Goal: Complete application form: Complete application form

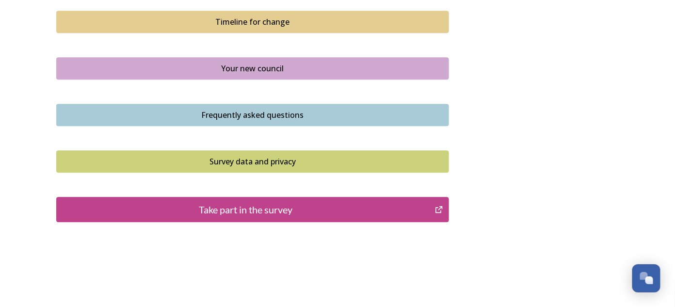
scroll to position [734, 0]
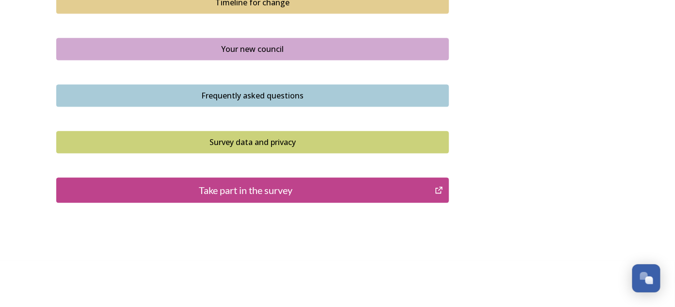
click at [441, 187] on icon "Take part in the survey" at bounding box center [439, 190] width 9 height 10
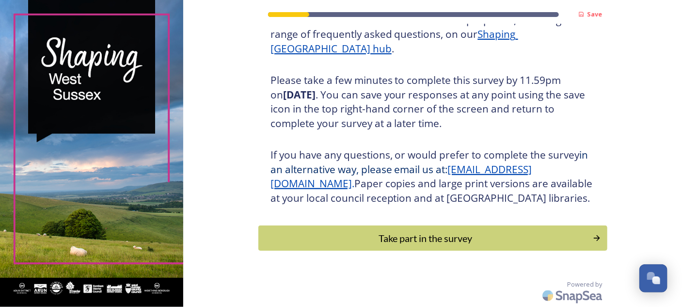
scroll to position [158, 0]
click at [479, 241] on div "Take part in the survey" at bounding box center [426, 238] width 328 height 15
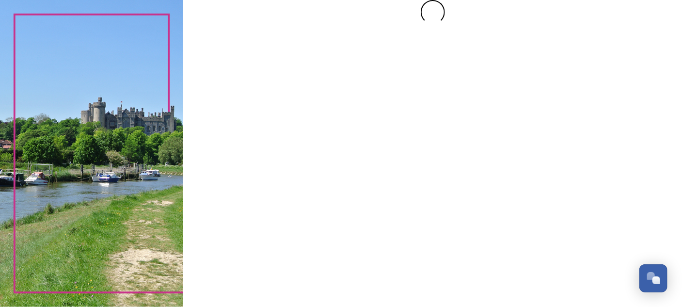
scroll to position [0, 0]
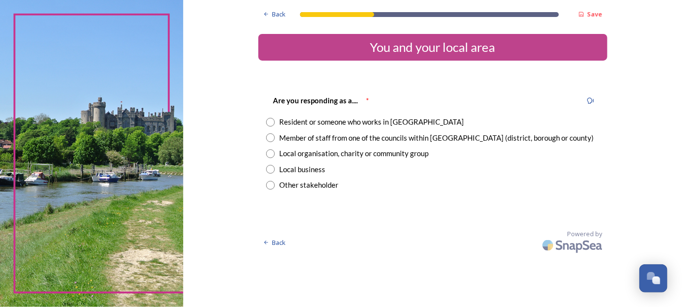
click at [272, 123] on input "radio" at bounding box center [270, 122] width 9 height 9
radio input "true"
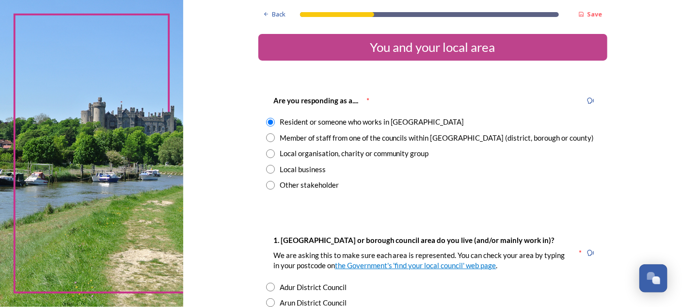
click at [268, 151] on input "radio" at bounding box center [270, 153] width 9 height 9
radio input "true"
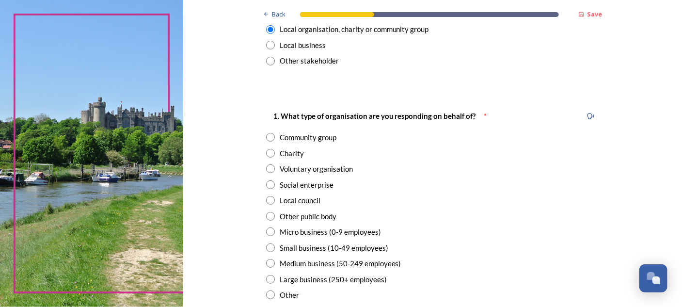
scroll to position [146, 0]
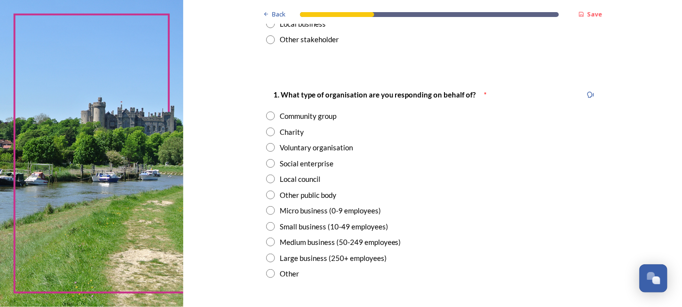
click at [266, 114] on input "radio" at bounding box center [270, 116] width 9 height 9
radio input "true"
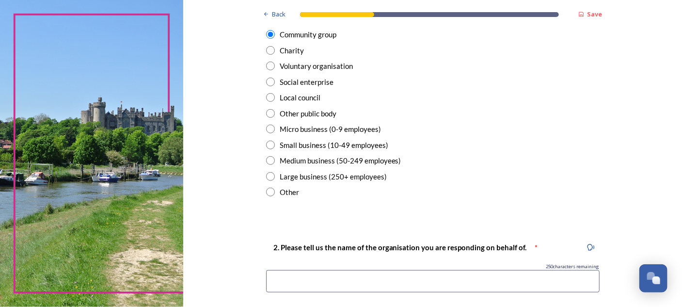
scroll to position [291, 0]
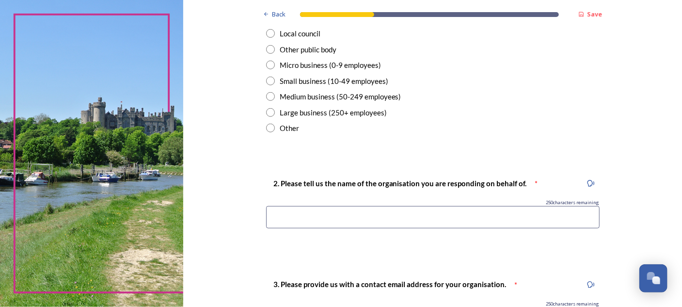
click at [280, 214] on input at bounding box center [433, 217] width 334 height 22
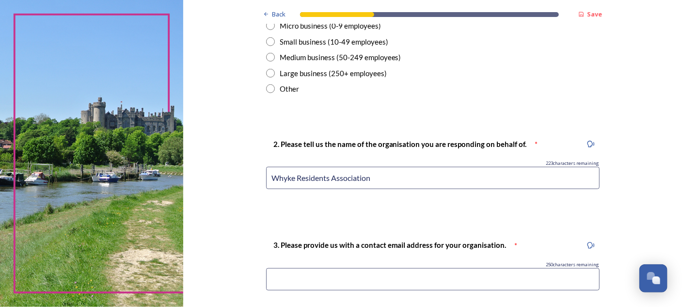
scroll to position [388, 0]
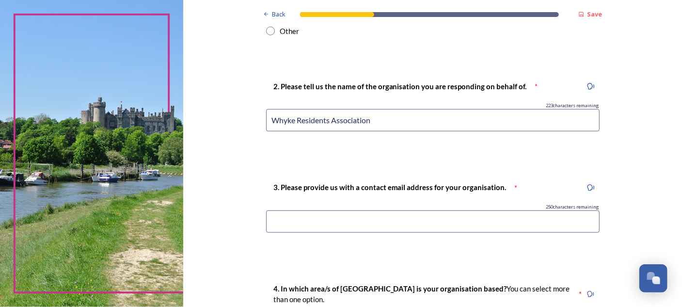
type input "Whyke Residents Association"
click at [274, 221] on input at bounding box center [433, 221] width 334 height 22
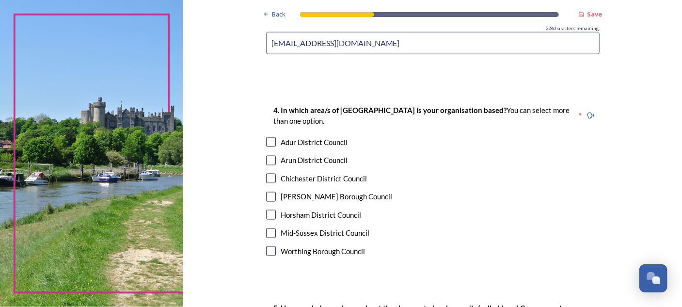
scroll to position [582, 0]
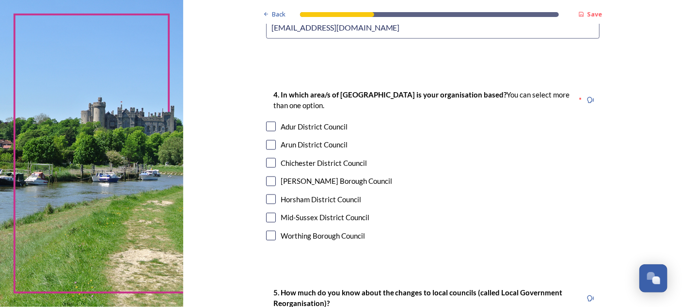
type input "[EMAIL_ADDRESS][DOMAIN_NAME]"
click at [267, 162] on input "checkbox" at bounding box center [271, 163] width 10 height 10
checkbox input "true"
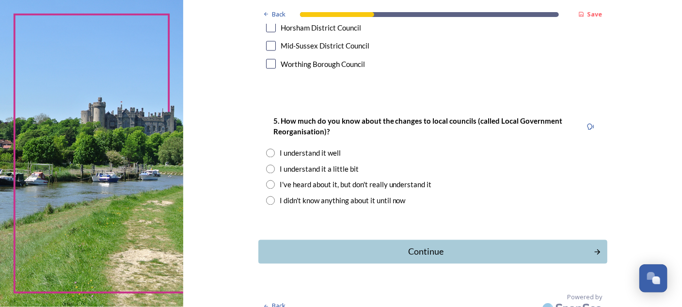
scroll to position [766, 0]
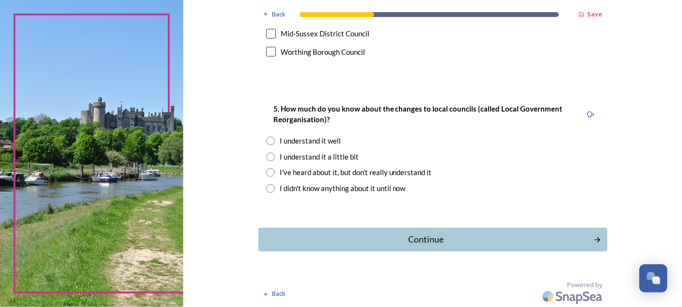
click at [269, 156] on input "radio" at bounding box center [270, 157] width 9 height 9
radio input "true"
click at [523, 240] on div "Continue" at bounding box center [426, 239] width 328 height 13
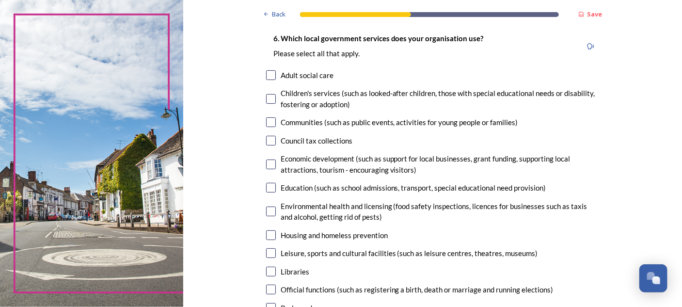
scroll to position [49, 0]
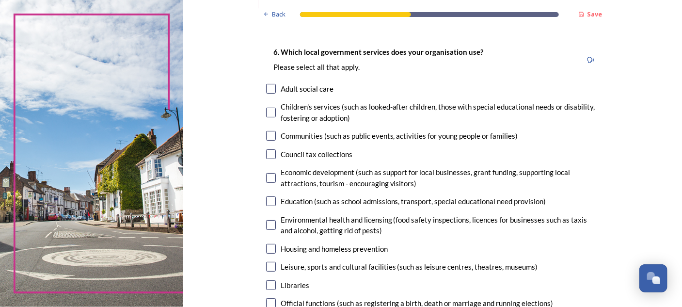
click at [268, 137] on input "checkbox" at bounding box center [271, 136] width 10 height 10
checkbox input "true"
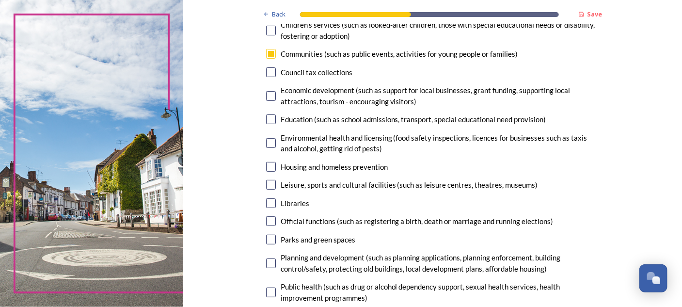
scroll to position [146, 0]
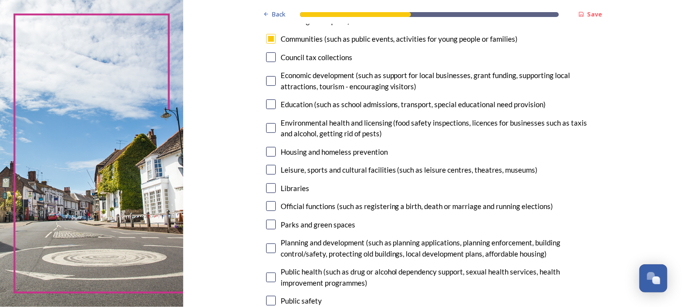
click at [266, 155] on input "checkbox" at bounding box center [271, 152] width 10 height 10
checkbox input "false"
click at [270, 171] on input "checkbox" at bounding box center [271, 170] width 10 height 10
checkbox input "true"
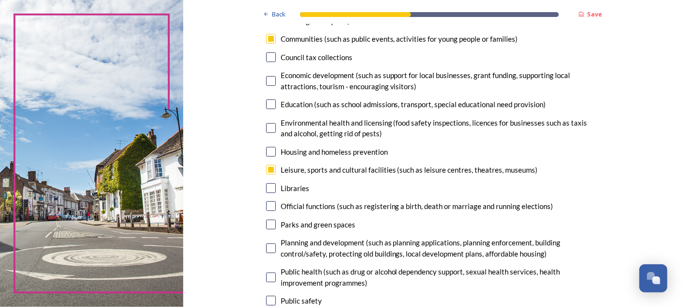
click at [268, 224] on input "checkbox" at bounding box center [271, 225] width 10 height 10
checkbox input "true"
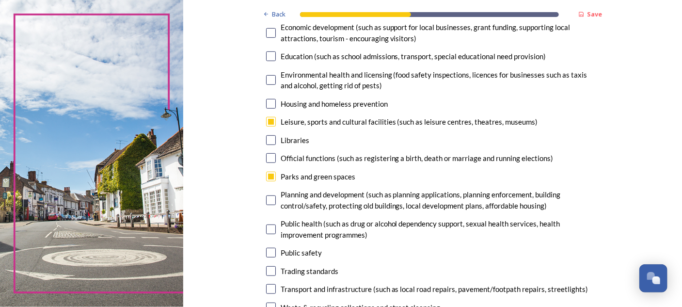
scroll to position [194, 0]
click at [269, 198] on input "checkbox" at bounding box center [271, 200] width 10 height 10
checkbox input "true"
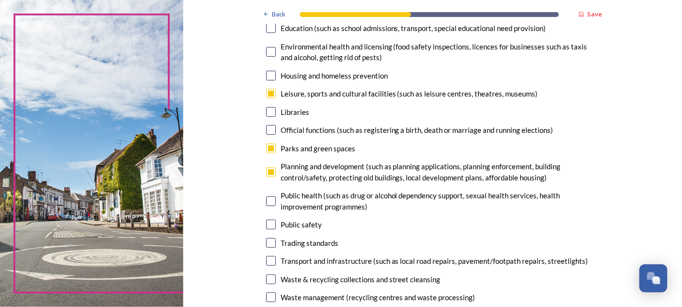
scroll to position [243, 0]
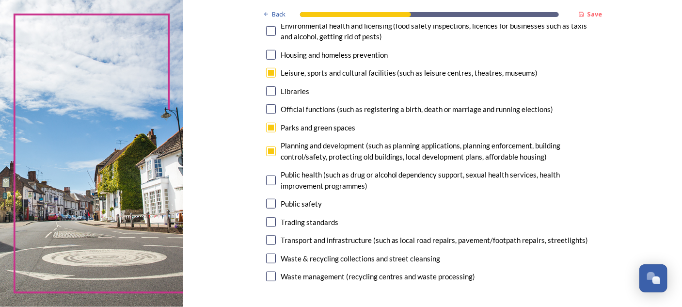
click at [270, 205] on input "checkbox" at bounding box center [271, 204] width 10 height 10
checkbox input "true"
click at [271, 241] on input "checkbox" at bounding box center [271, 240] width 10 height 10
checkbox input "true"
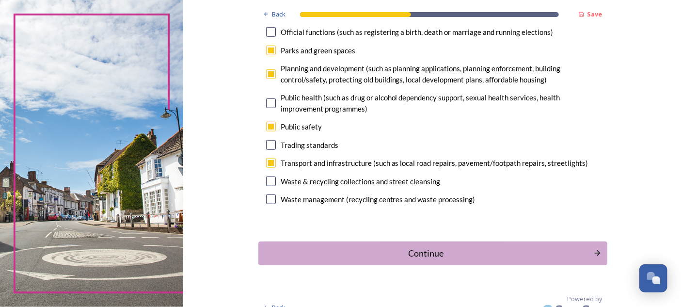
scroll to position [333, 0]
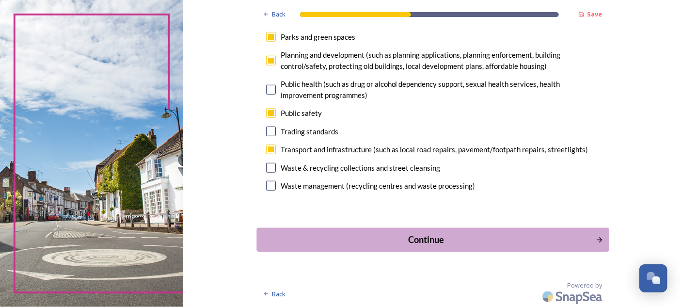
click at [519, 241] on div "Continue" at bounding box center [426, 239] width 328 height 13
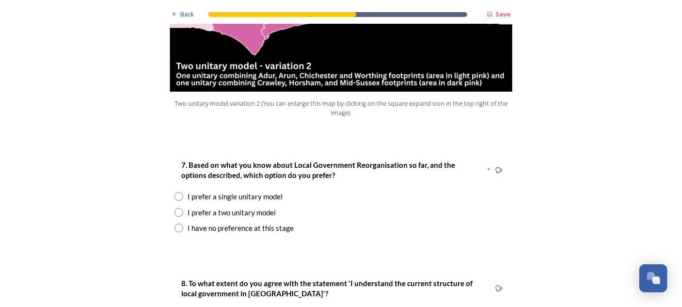
scroll to position [1213, 0]
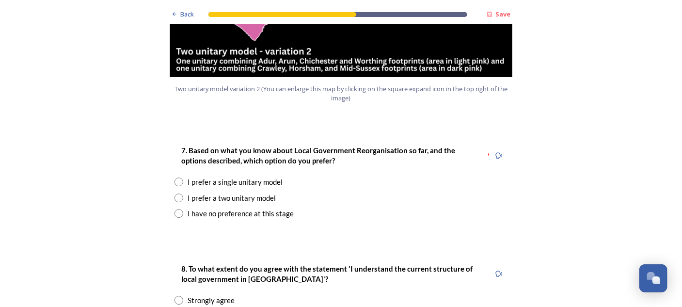
click at [175, 194] on input "radio" at bounding box center [179, 198] width 9 height 9
radio input "true"
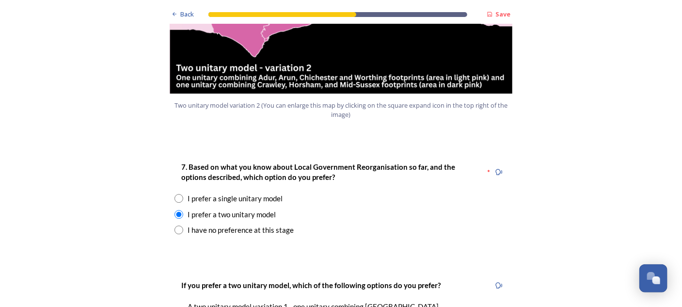
scroll to position [1261, 0]
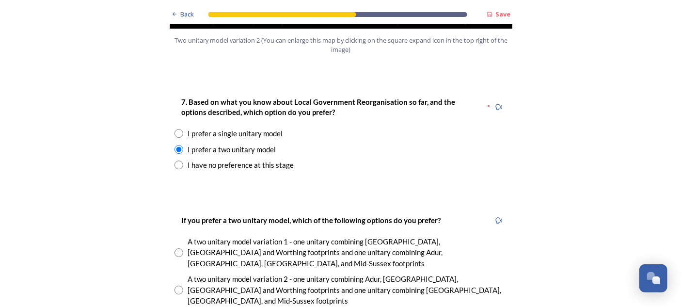
click at [175, 248] on input "radio" at bounding box center [179, 252] width 9 height 9
radio input "true"
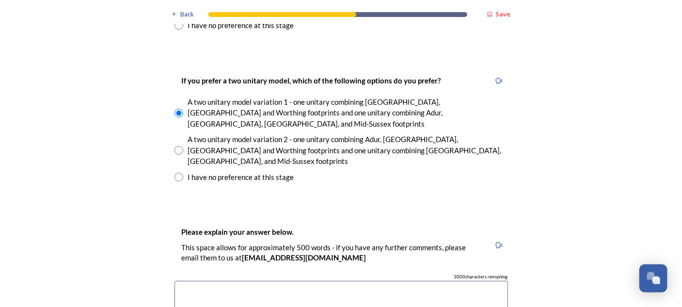
scroll to position [1407, 0]
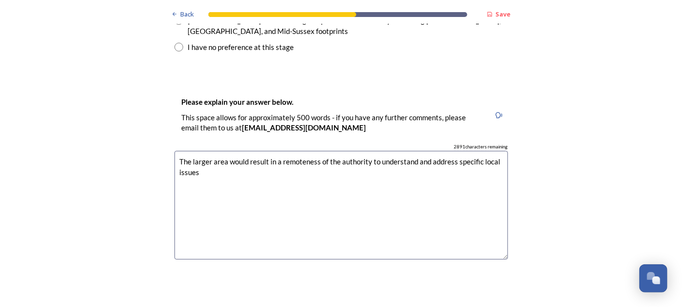
scroll to position [1601, 0]
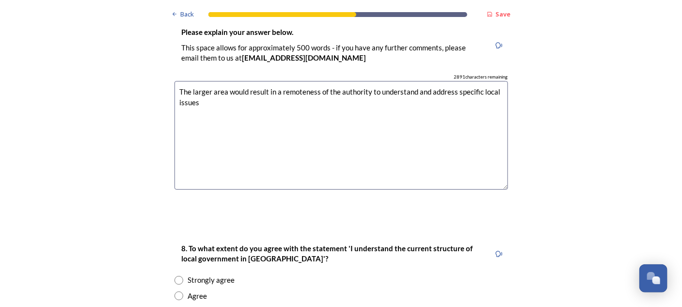
type textarea "The larger area would result in a remoteness of the authority to understand and…"
click at [175, 291] on input "radio" at bounding box center [179, 295] width 9 height 9
radio input "true"
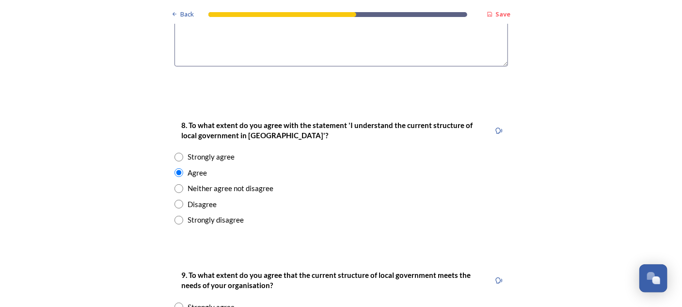
scroll to position [1746, 0]
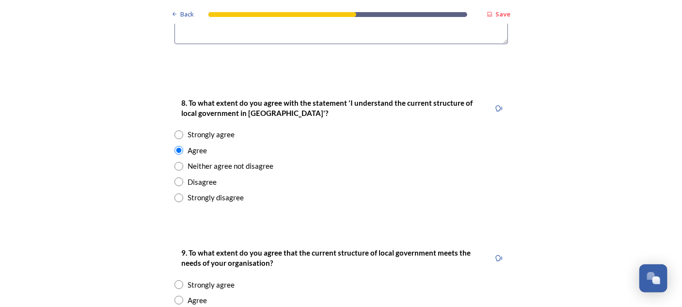
click at [175, 296] on input "radio" at bounding box center [179, 300] width 9 height 9
radio input "true"
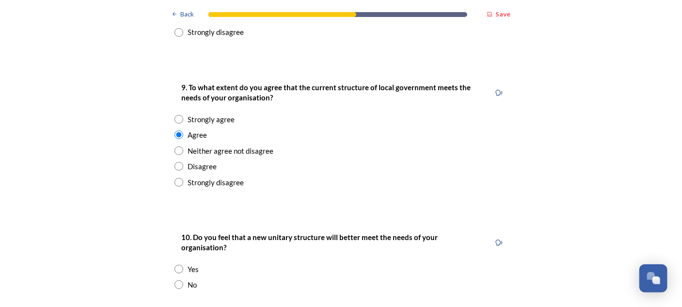
scroll to position [1940, 0]
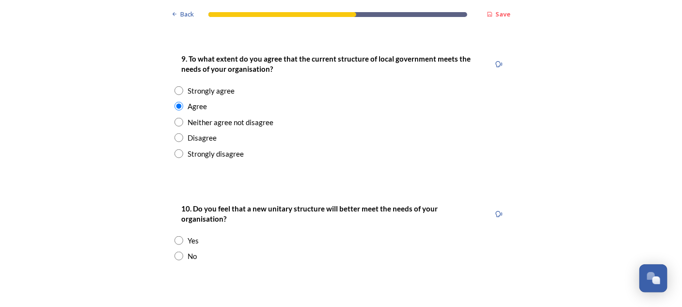
click at [175, 252] on input "radio" at bounding box center [179, 256] width 9 height 9
radio input "true"
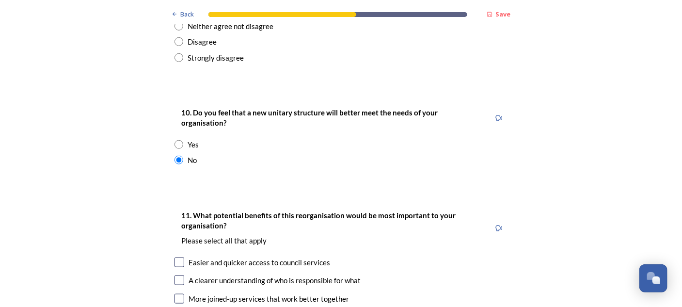
scroll to position [2037, 0]
click at [176, 275] on input "checkbox" at bounding box center [180, 280] width 10 height 10
checkbox input "true"
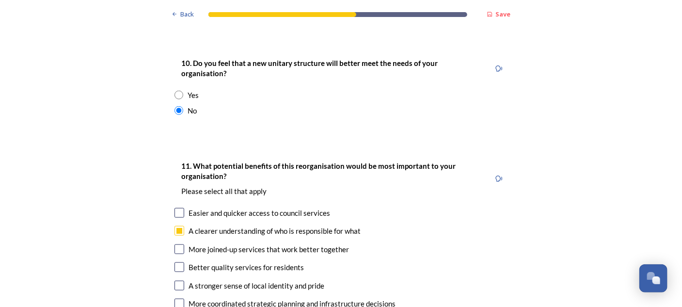
scroll to position [2134, 0]
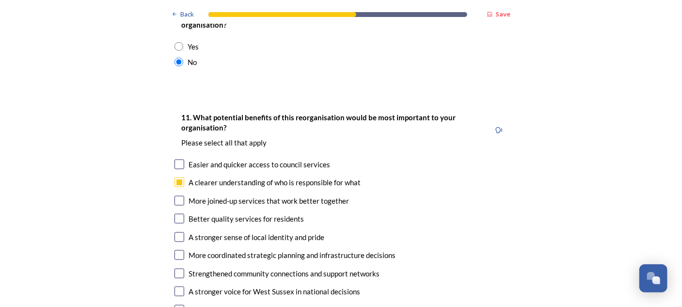
click at [175, 287] on input "checkbox" at bounding box center [180, 292] width 10 height 10
checkbox input "true"
click at [176, 196] on input "checkbox" at bounding box center [180, 201] width 10 height 10
checkbox input "true"
click at [175, 214] on input "checkbox" at bounding box center [180, 219] width 10 height 10
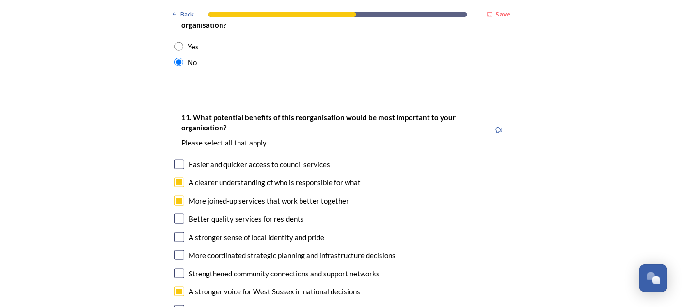
checkbox input "true"
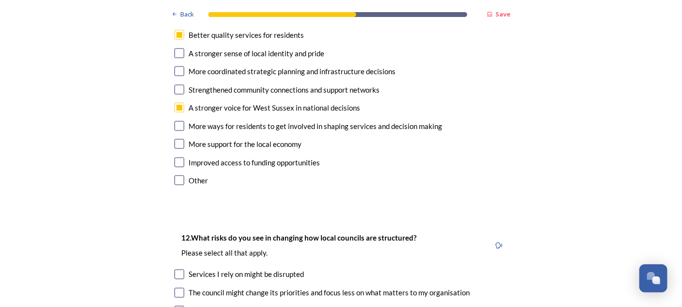
scroll to position [2328, 0]
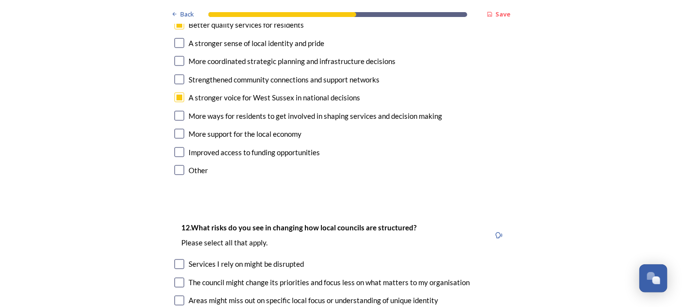
click at [176, 259] on input "checkbox" at bounding box center [180, 264] width 10 height 10
checkbox input "true"
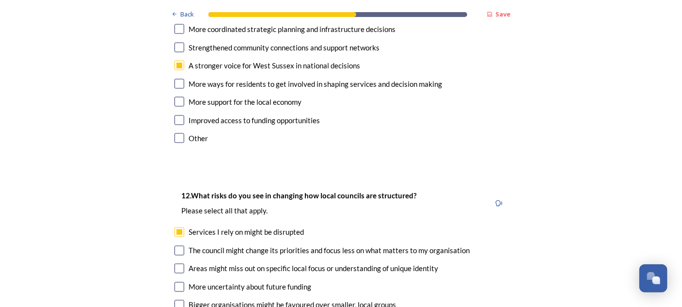
scroll to position [2377, 0]
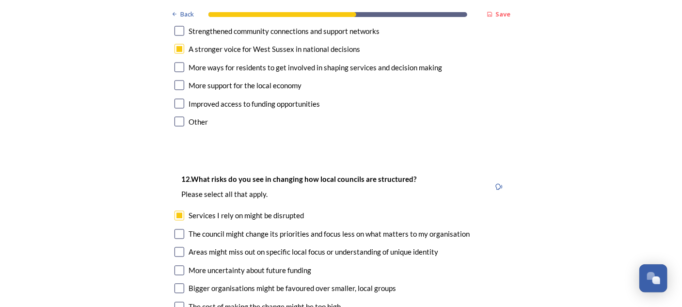
click at [178, 229] on input "checkbox" at bounding box center [180, 234] width 10 height 10
checkbox input "true"
click at [176, 247] on input "checkbox" at bounding box center [180, 252] width 10 height 10
checkbox input "true"
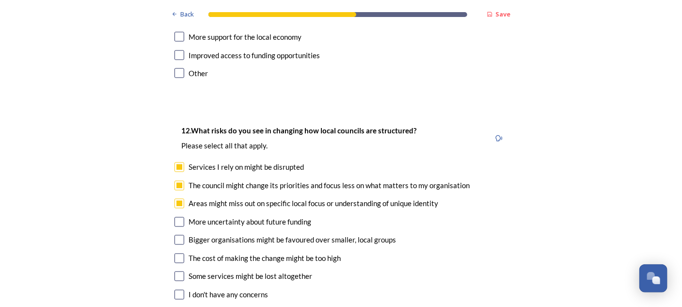
click at [177, 235] on input "checkbox" at bounding box center [180, 240] width 10 height 10
checkbox input "true"
click at [183, 154] on div "12. What risks do you see in changing how local councils are structured? ﻿Pleas…" at bounding box center [341, 222] width 349 height 215
click at [177, 217] on input "checkbox" at bounding box center [180, 222] width 10 height 10
checkbox input "true"
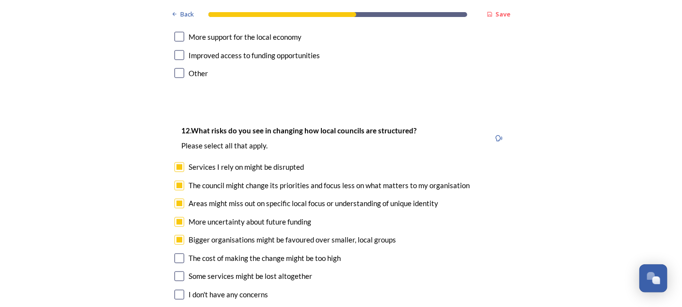
click at [175, 254] on input "checkbox" at bounding box center [180, 259] width 10 height 10
checkbox input "true"
click at [176, 272] on input "checkbox" at bounding box center [180, 277] width 10 height 10
checkbox input "true"
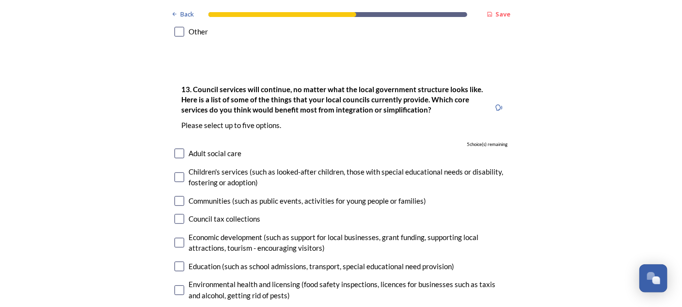
scroll to position [2716, 0]
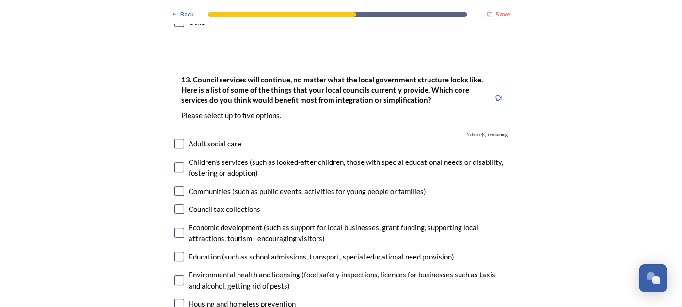
click at [176, 252] on input "checkbox" at bounding box center [180, 257] width 10 height 10
checkbox input "true"
click at [175, 299] on input "checkbox" at bounding box center [180, 304] width 10 height 10
checkbox input "true"
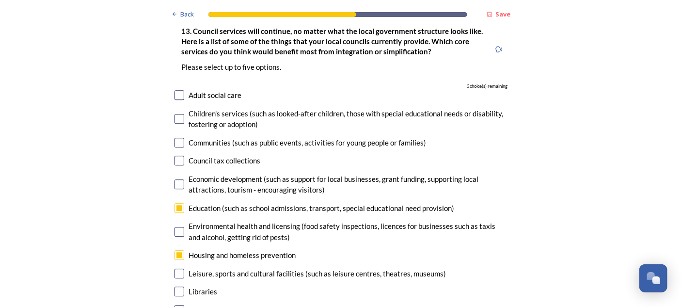
click at [175, 269] on input "checkbox" at bounding box center [180, 274] width 10 height 10
checkbox input "true"
click at [176, 287] on input "checkbox" at bounding box center [180, 292] width 10 height 10
checkbox input "true"
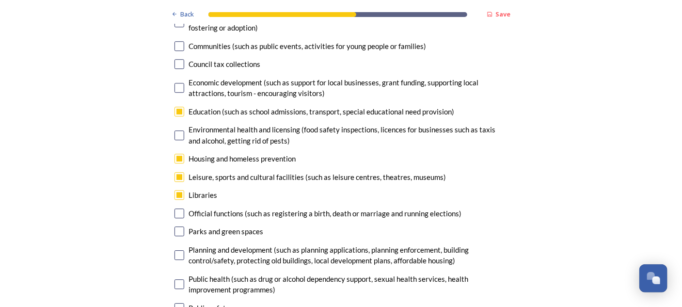
scroll to position [2862, 0]
click at [178, 226] on input "checkbox" at bounding box center [180, 231] width 10 height 10
checkbox input "true"
click at [175, 250] on input "checkbox" at bounding box center [180, 255] width 10 height 10
click at [177, 250] on input "checkbox" at bounding box center [180, 255] width 10 height 10
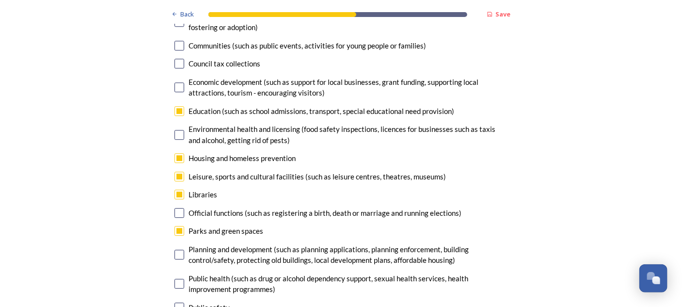
checkbox input "false"
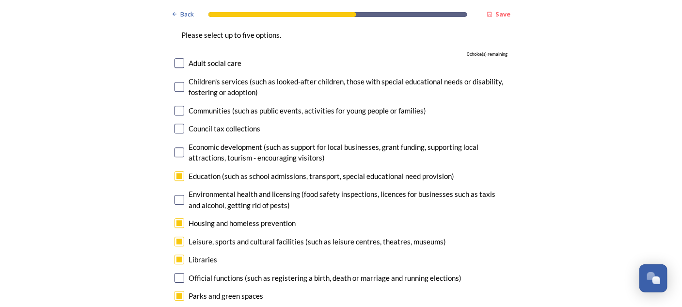
scroll to position [2813, 0]
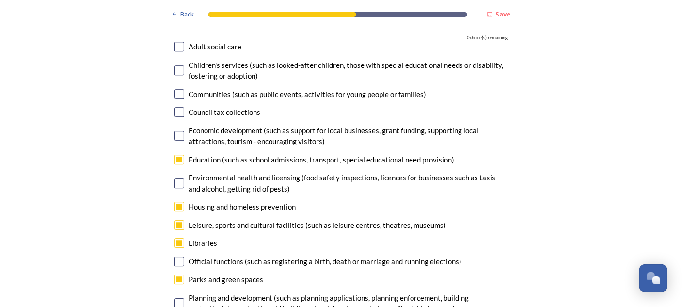
click at [178, 220] on input "checkbox" at bounding box center [180, 225] width 10 height 10
checkbox input "false"
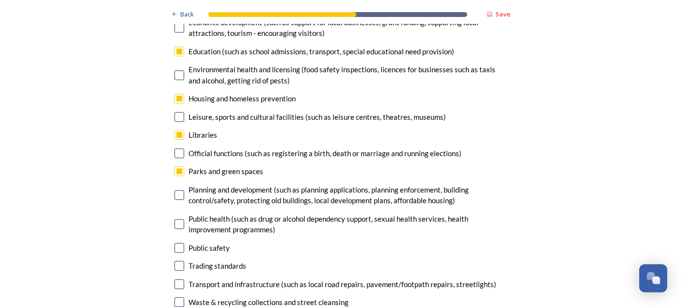
scroll to position [2959, 0]
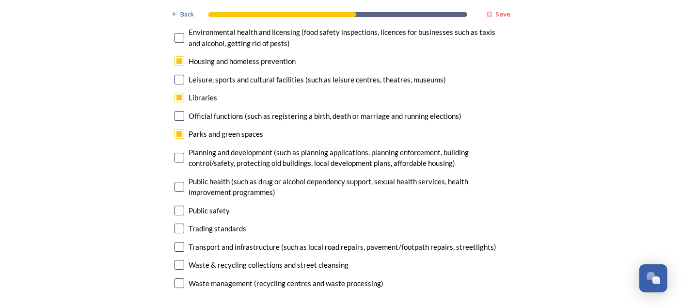
click at [177, 206] on input "checkbox" at bounding box center [180, 211] width 10 height 10
checkbox input "true"
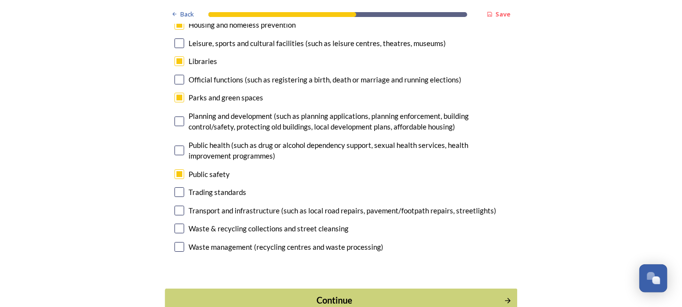
click at [396, 294] on div "Continue" at bounding box center [334, 300] width 328 height 13
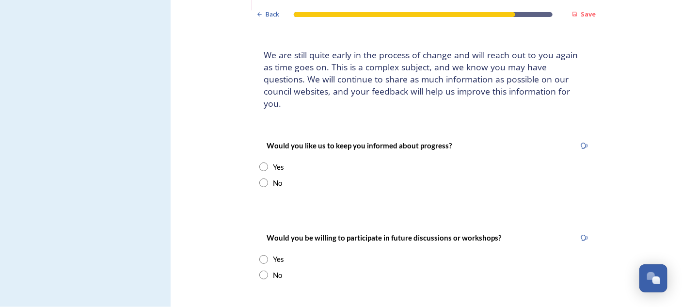
scroll to position [97, 0]
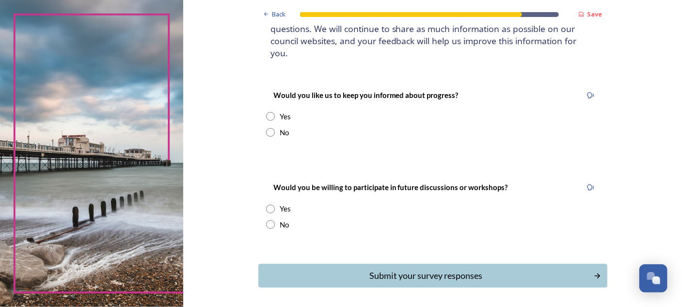
click at [267, 112] on input "radio" at bounding box center [270, 116] width 9 height 9
radio input "true"
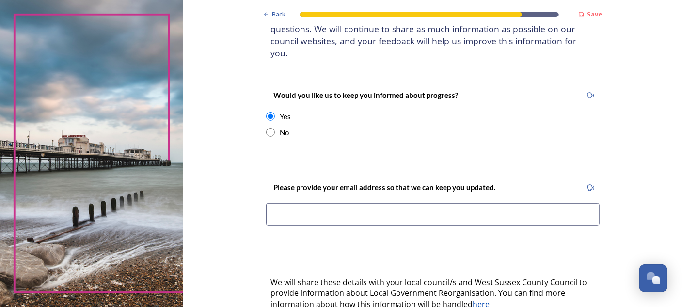
click at [274, 204] on input at bounding box center [433, 214] width 334 height 22
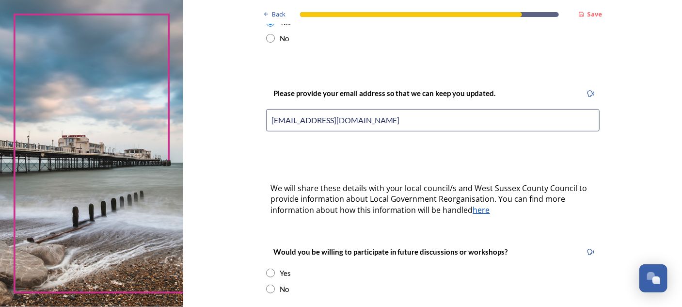
scroll to position [194, 0]
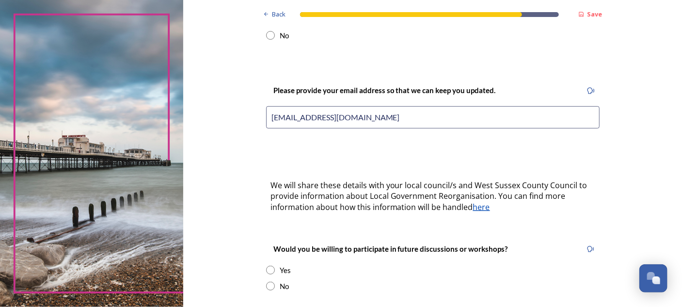
type input "[EMAIL_ADDRESS][DOMAIN_NAME]"
click at [267, 266] on input "radio" at bounding box center [270, 270] width 9 height 9
radio input "true"
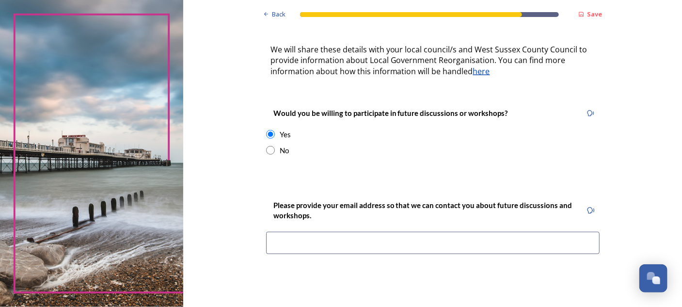
scroll to position [340, 0]
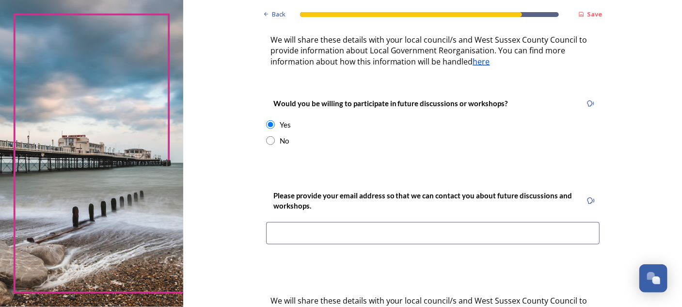
click at [287, 223] on input at bounding box center [433, 233] width 334 height 22
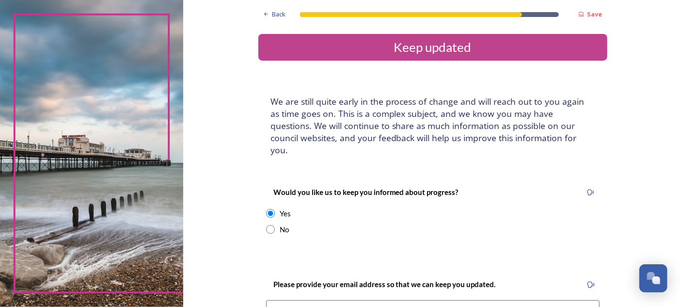
scroll to position [0, 0]
type input "[EMAIL_ADDRESS][DOMAIN_NAME]"
click at [272, 13] on span "Back" at bounding box center [279, 14] width 14 height 9
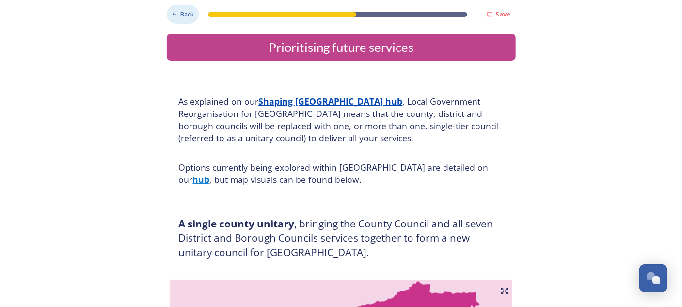
click at [180, 13] on span "Back" at bounding box center [187, 14] width 14 height 9
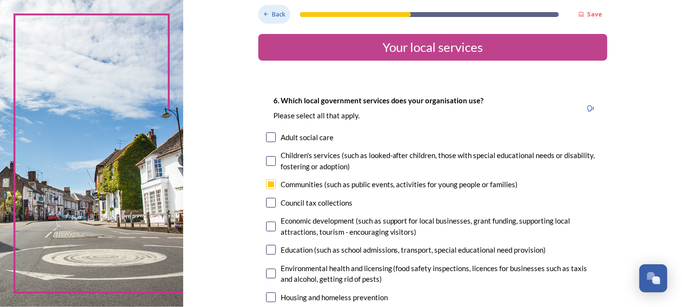
click at [275, 14] on span "Back" at bounding box center [279, 14] width 14 height 9
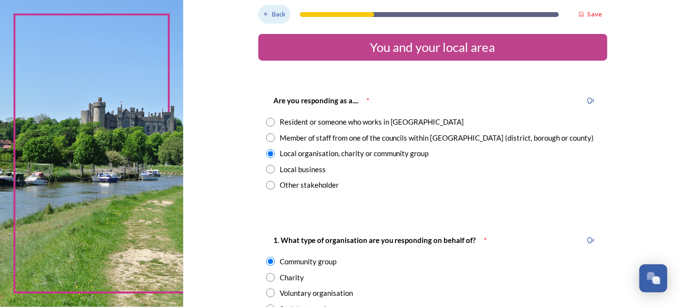
click at [272, 13] on span "Back" at bounding box center [279, 14] width 14 height 9
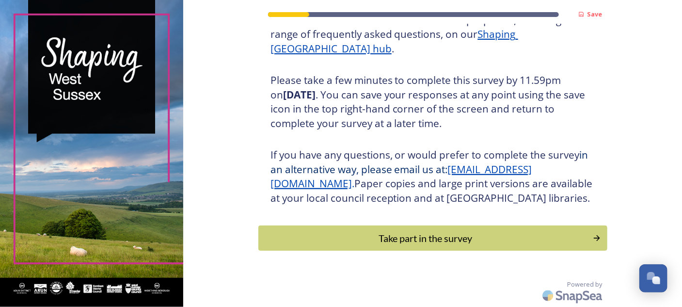
scroll to position [158, 0]
click at [576, 242] on div "Take part in the survey" at bounding box center [426, 238] width 328 height 15
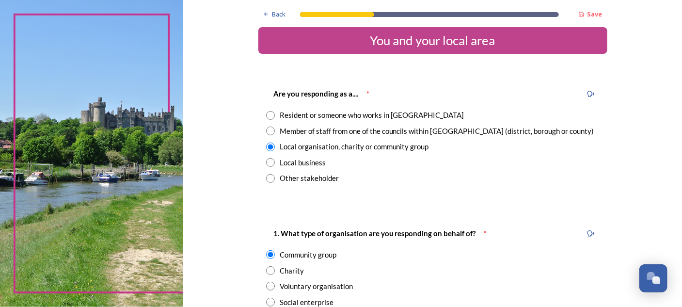
scroll to position [0, 0]
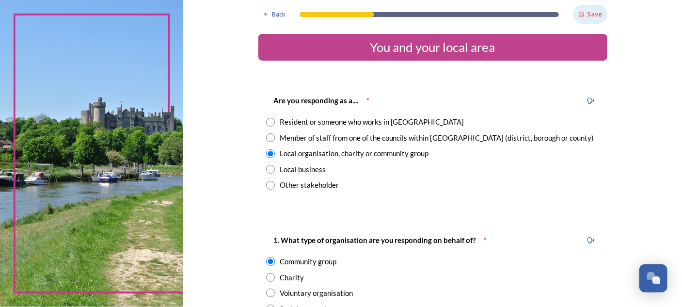
click at [595, 16] on strong "Save" at bounding box center [595, 14] width 15 height 9
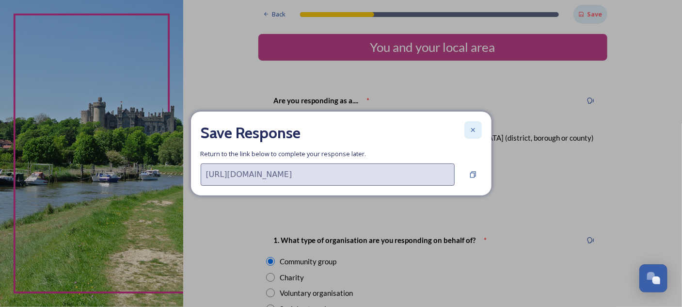
click at [473, 129] on icon at bounding box center [473, 130] width 4 height 4
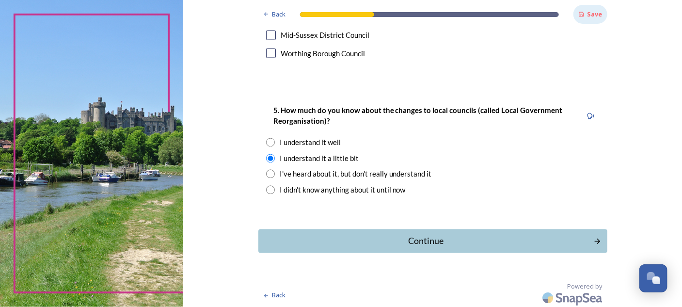
scroll to position [766, 0]
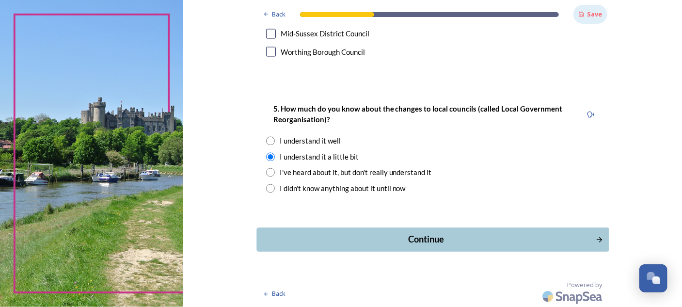
click at [515, 241] on div "Continue" at bounding box center [426, 239] width 328 height 13
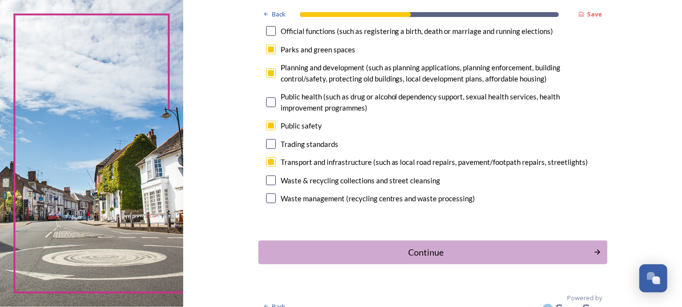
scroll to position [333, 0]
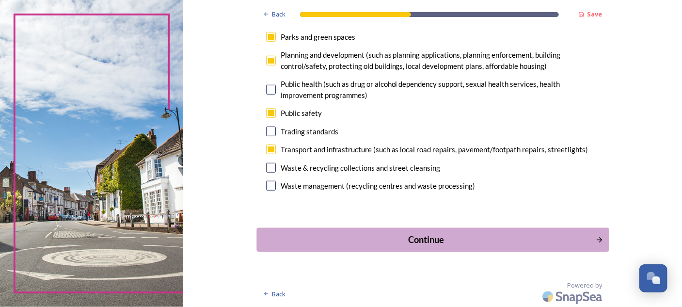
click at [552, 235] on div "Continue" at bounding box center [426, 239] width 328 height 13
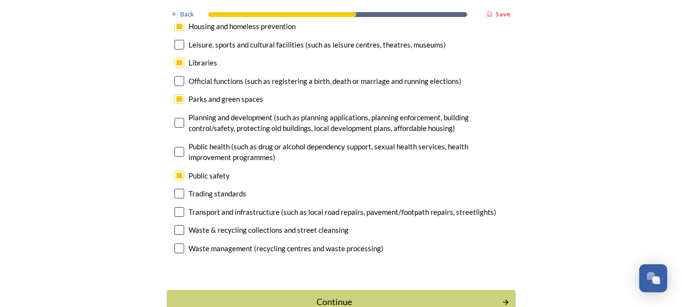
scroll to position [2995, 0]
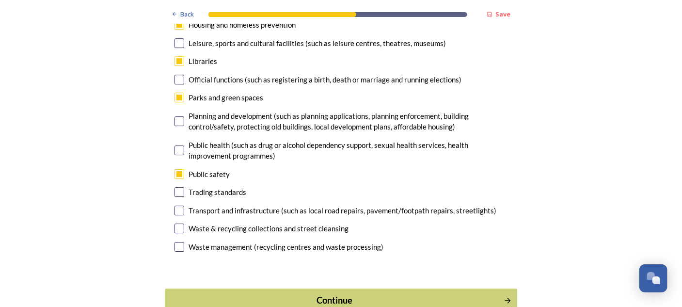
click at [450, 294] on div "Continue" at bounding box center [334, 300] width 328 height 13
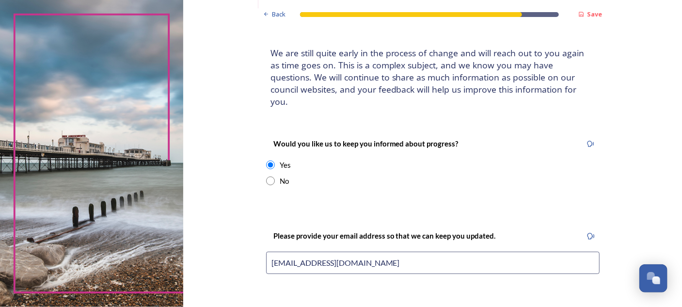
scroll to position [0, 0]
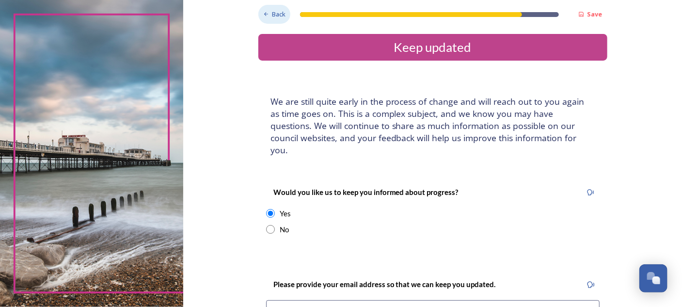
click at [272, 12] on span "Back" at bounding box center [279, 14] width 14 height 9
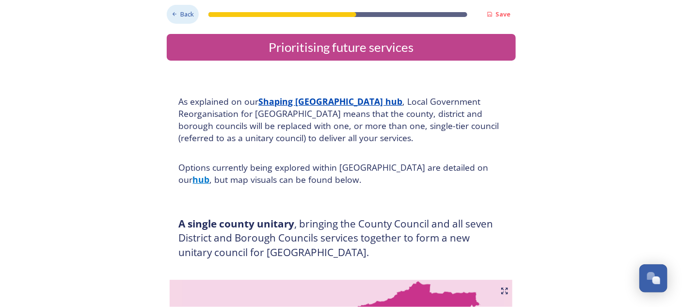
click at [269, 12] on div at bounding box center [283, 14] width 148 height 5
click at [181, 13] on span "Back" at bounding box center [187, 14] width 14 height 9
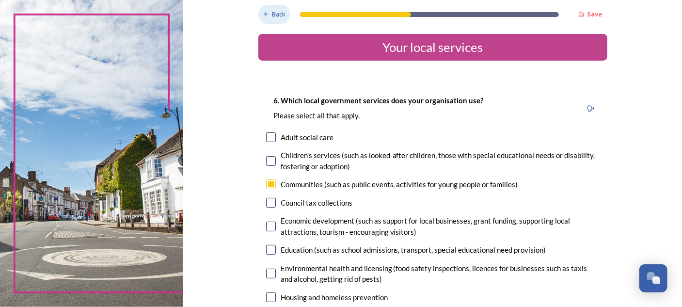
click at [279, 14] on span "Back" at bounding box center [279, 14] width 14 height 9
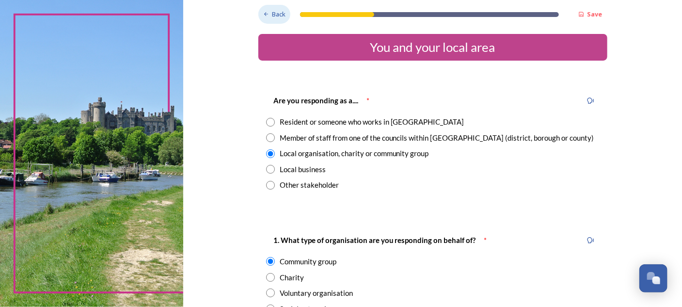
click at [279, 14] on span "Back" at bounding box center [279, 14] width 14 height 9
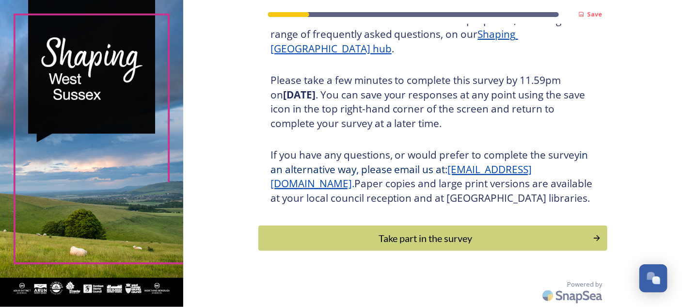
scroll to position [158, 0]
click at [560, 239] on div "Take part in the survey" at bounding box center [426, 238] width 328 height 15
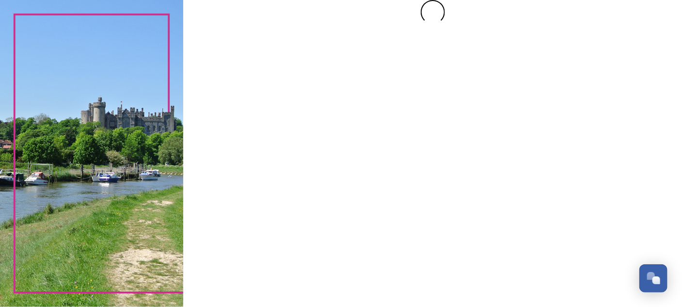
scroll to position [0, 0]
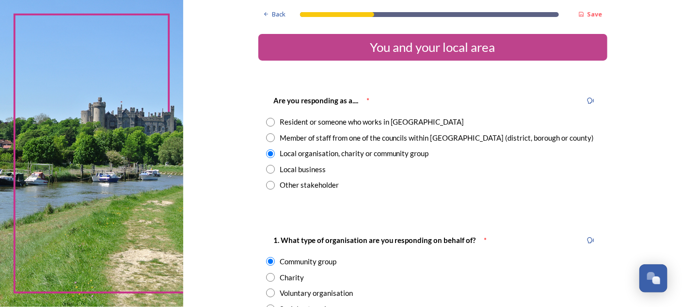
click at [269, 121] on input "radio" at bounding box center [270, 122] width 9 height 9
radio input "true"
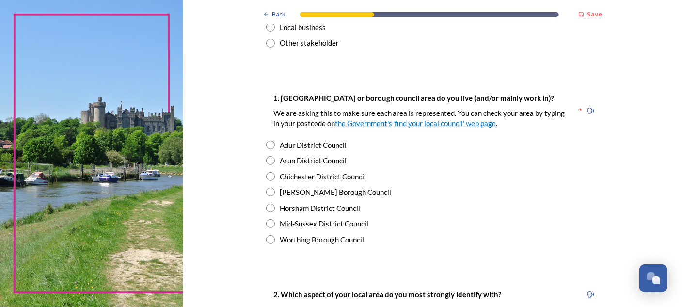
scroll to position [146, 0]
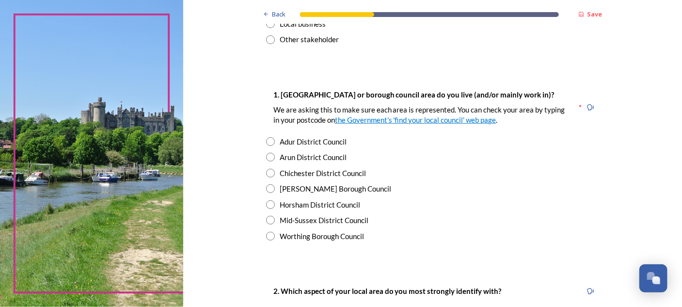
click at [267, 172] on input "radio" at bounding box center [270, 173] width 9 height 9
radio input "true"
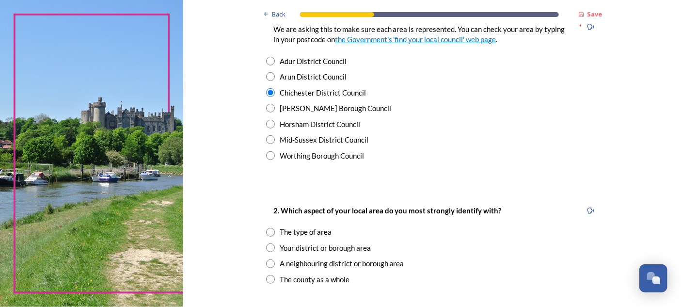
scroll to position [243, 0]
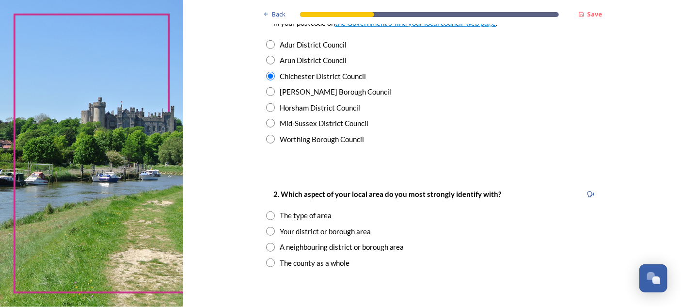
click at [268, 230] on input "radio" at bounding box center [270, 231] width 9 height 9
radio input "true"
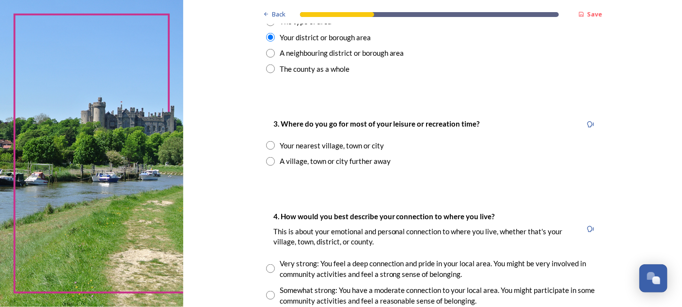
scroll to position [485, 0]
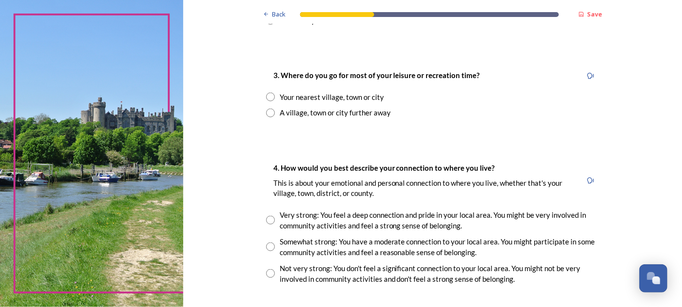
click at [266, 246] on input "radio" at bounding box center [270, 247] width 9 height 9
radio input "true"
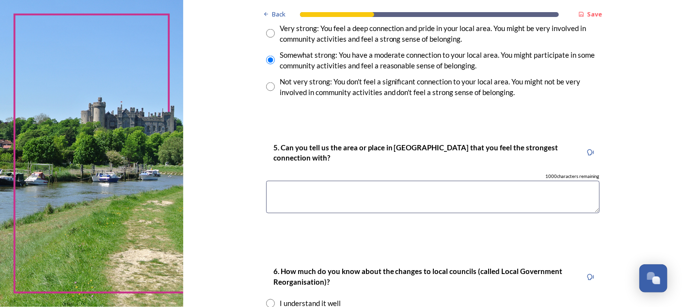
scroll to position [679, 0]
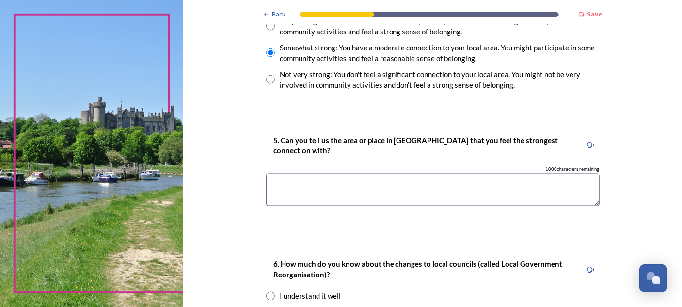
click at [272, 182] on textarea at bounding box center [433, 190] width 334 height 32
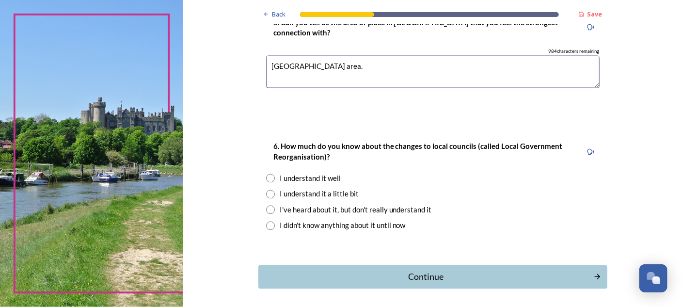
scroll to position [825, 0]
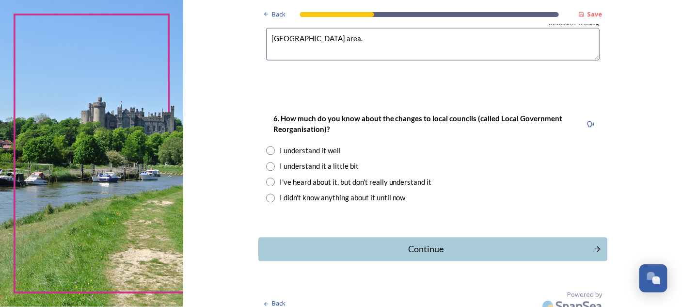
type textarea "[GEOGRAPHIC_DATA] area."
click at [269, 165] on input "radio" at bounding box center [270, 166] width 9 height 9
radio input "true"
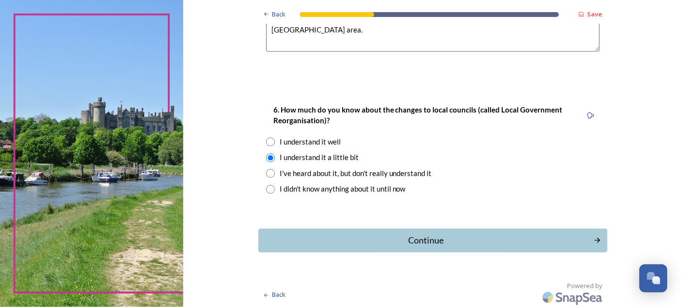
scroll to position [834, 0]
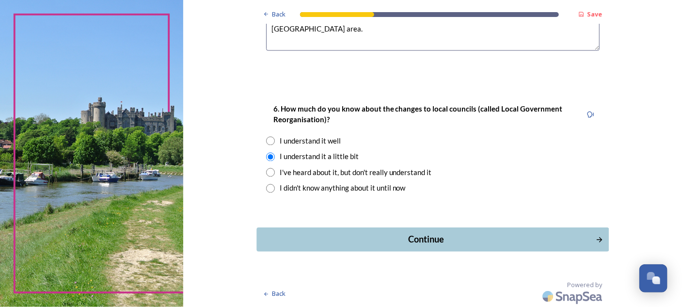
click at [462, 236] on div "Continue" at bounding box center [426, 239] width 328 height 13
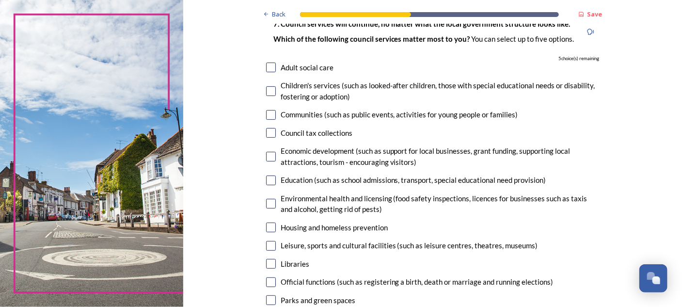
scroll to position [97, 0]
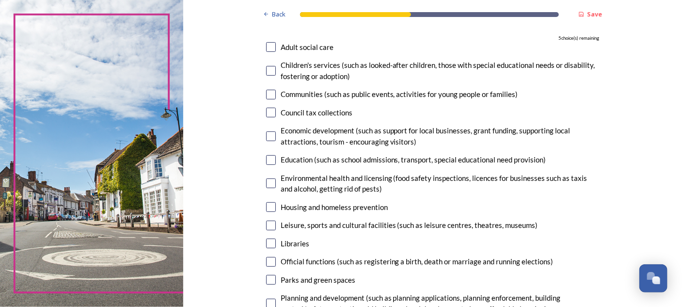
click at [269, 182] on input "checkbox" at bounding box center [271, 183] width 10 height 10
checkbox input "true"
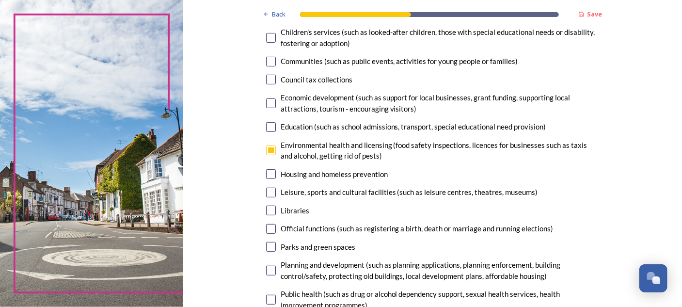
scroll to position [146, 0]
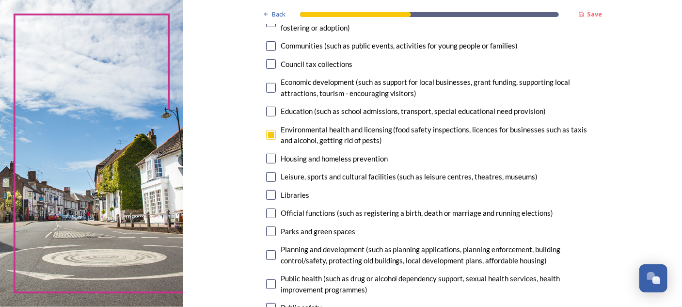
click at [271, 159] on input "checkbox" at bounding box center [271, 159] width 10 height 10
checkbox input "true"
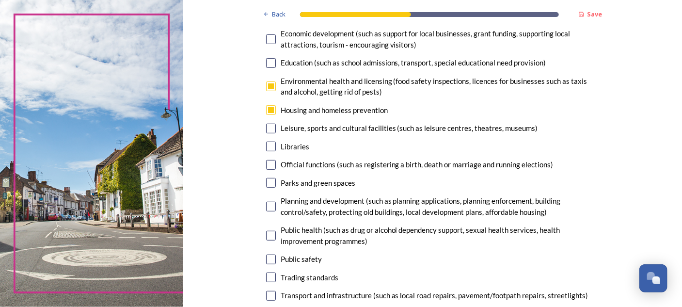
click at [267, 148] on input "checkbox" at bounding box center [271, 147] width 10 height 10
checkbox input "true"
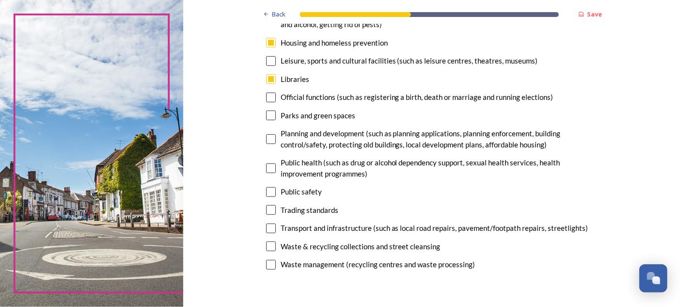
scroll to position [291, 0]
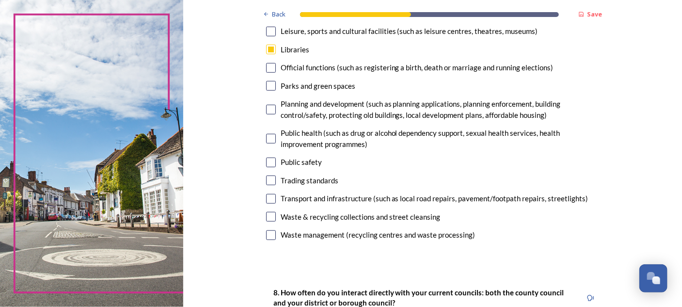
click at [267, 83] on input "checkbox" at bounding box center [271, 86] width 10 height 10
checkbox input "true"
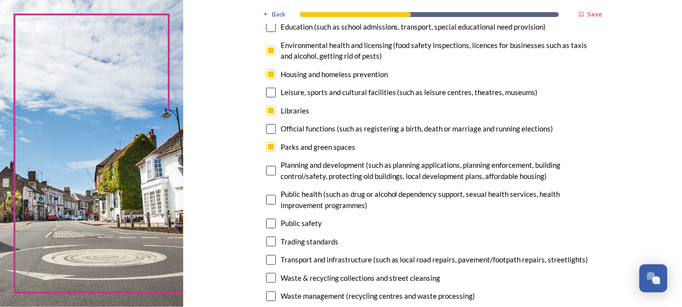
scroll to position [243, 0]
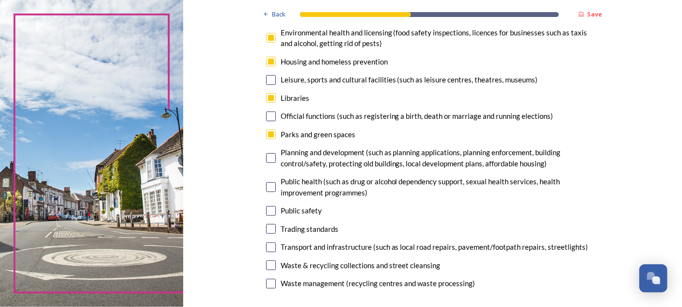
click at [271, 211] on input "checkbox" at bounding box center [271, 211] width 10 height 10
checkbox input "true"
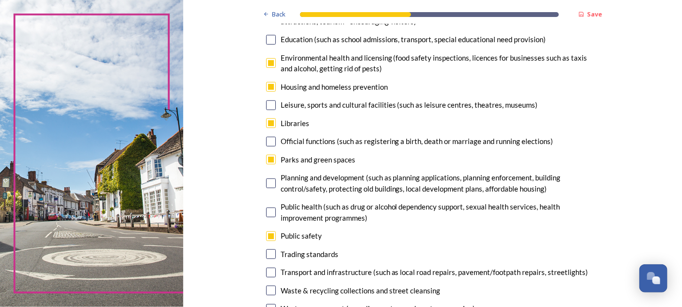
scroll to position [194, 0]
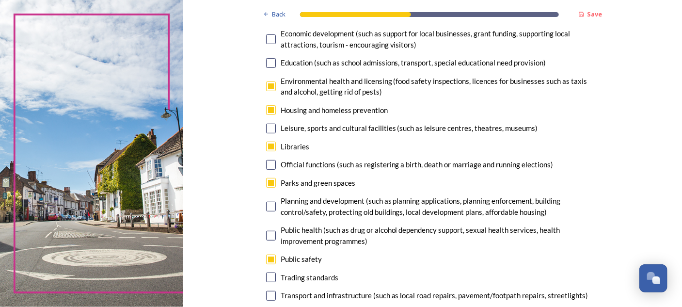
click at [268, 86] on input "checkbox" at bounding box center [271, 86] width 10 height 10
checkbox input "false"
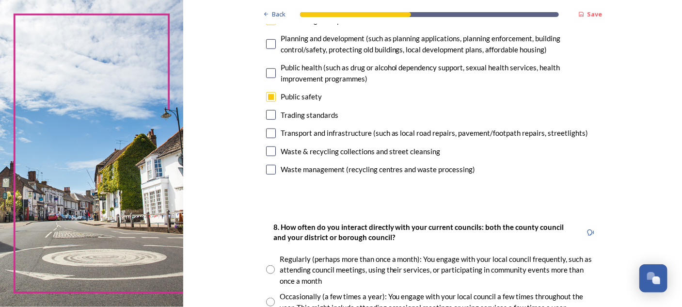
scroll to position [388, 0]
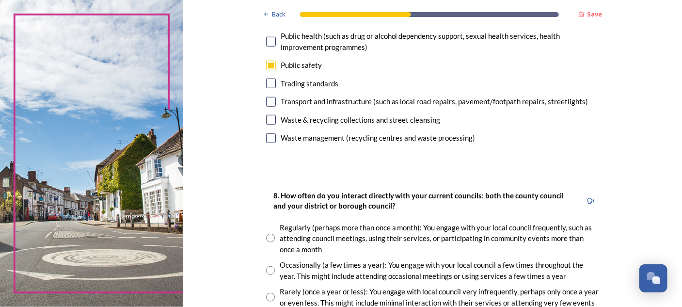
click at [267, 103] on input "checkbox" at bounding box center [271, 102] width 10 height 10
checkbox input "true"
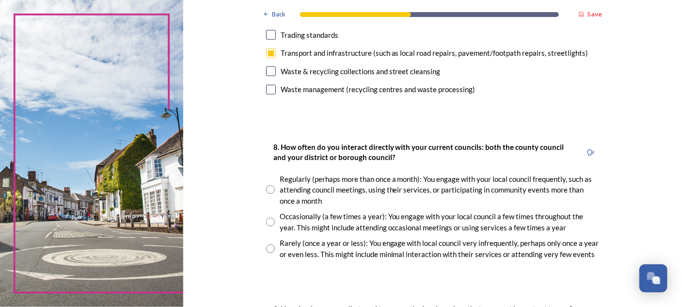
click at [267, 223] on input "radio" at bounding box center [270, 222] width 9 height 9
radio input "true"
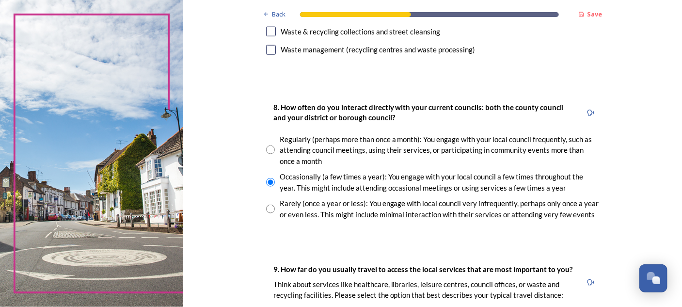
scroll to position [582, 0]
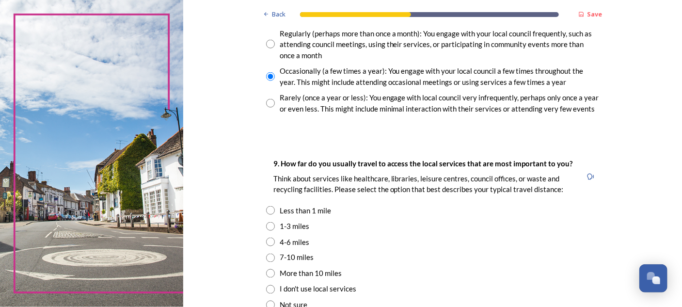
click at [266, 224] on input "radio" at bounding box center [270, 226] width 9 height 9
radio input "true"
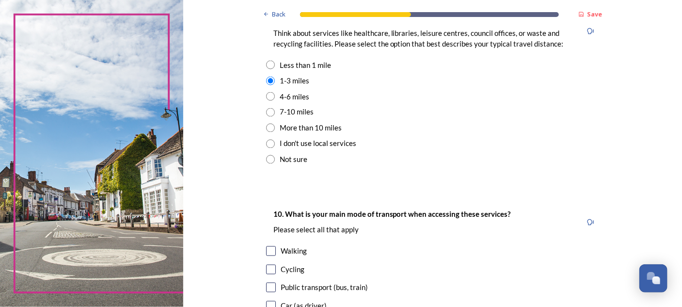
scroll to position [776, 0]
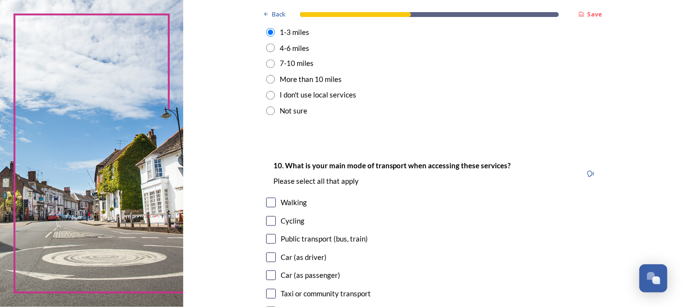
click at [266, 202] on input "checkbox" at bounding box center [271, 203] width 10 height 10
checkbox input "true"
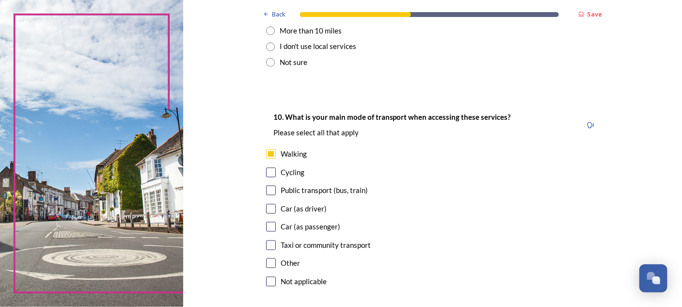
click at [266, 191] on input "checkbox" at bounding box center [271, 191] width 10 height 10
checkbox input "true"
click at [268, 208] on input "checkbox" at bounding box center [271, 209] width 10 height 10
checkbox input "true"
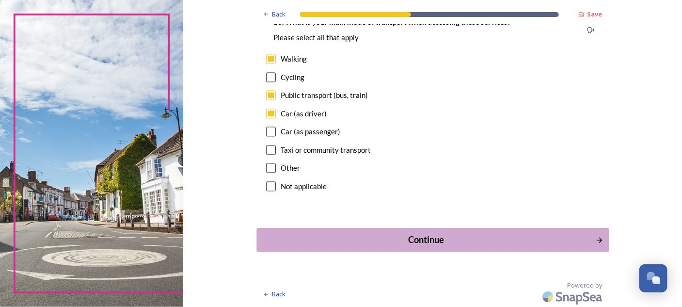
click at [557, 236] on div "Continue" at bounding box center [426, 239] width 328 height 13
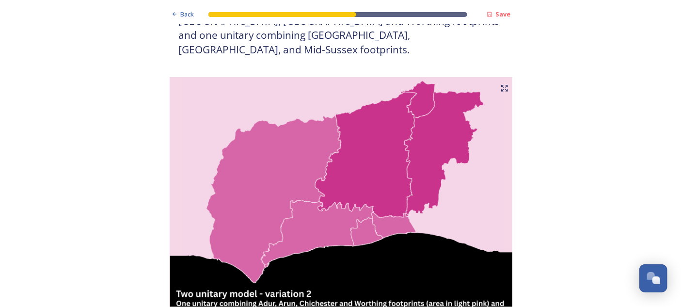
scroll to position [1164, 0]
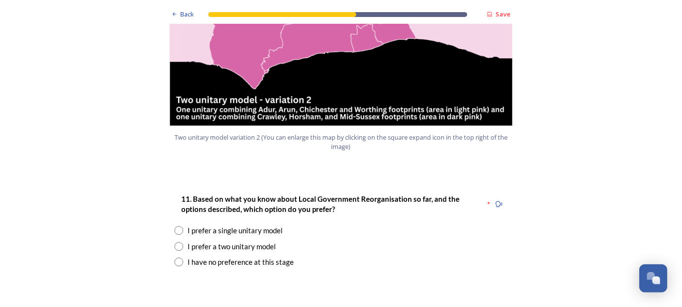
click at [176, 242] on input "radio" at bounding box center [179, 246] width 9 height 9
radio input "true"
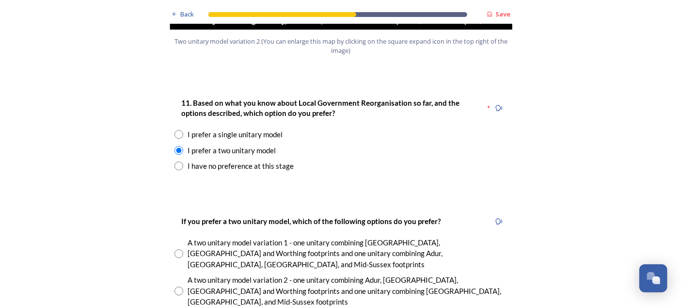
scroll to position [1261, 0]
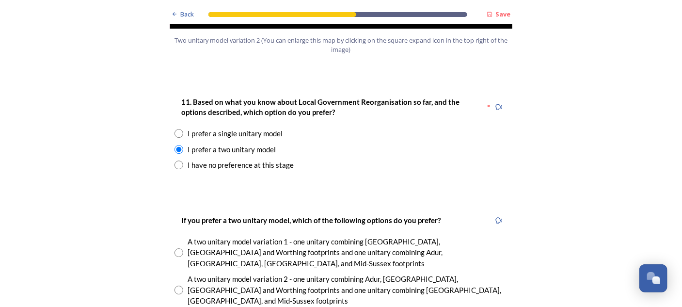
click at [177, 248] on input "radio" at bounding box center [179, 252] width 9 height 9
radio input "true"
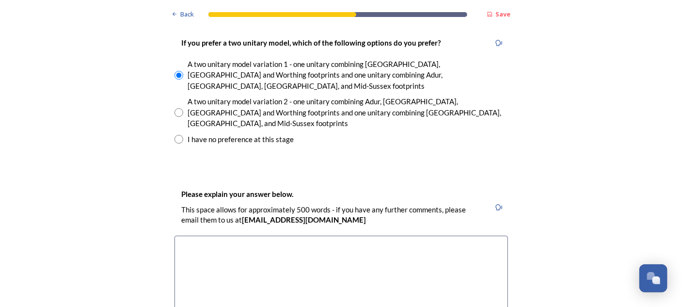
scroll to position [1455, 0]
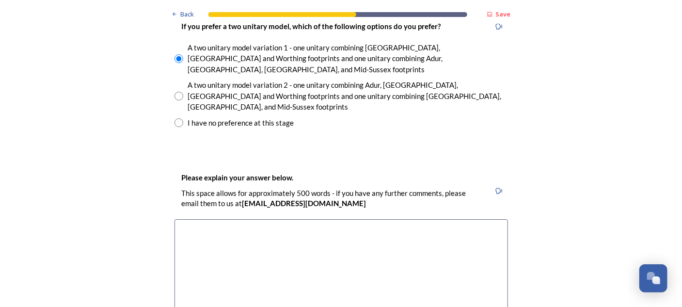
click at [188, 219] on textarea at bounding box center [342, 273] width 334 height 109
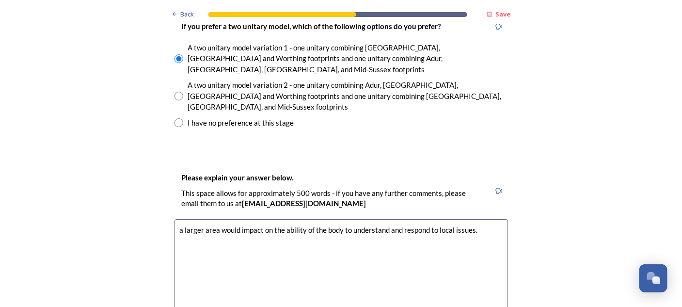
click at [181, 219] on textarea "a larger area would impact on the ability of the body to understand and respond…" at bounding box center [342, 273] width 334 height 109
click at [238, 219] on textarea "A larger area would impact on the ability of the body to understand and respond…" at bounding box center [342, 273] width 334 height 109
click at [179, 219] on textarea "A larger area would be too remote from some localities which would impact on th…" at bounding box center [342, 273] width 334 height 109
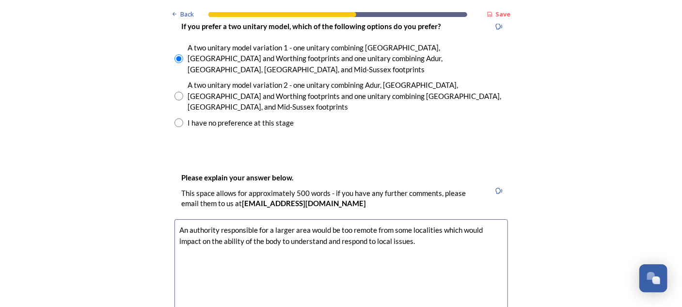
click at [482, 219] on textarea "An authority responsible for a larger area would be too remote from some locali…" at bounding box center [342, 273] width 334 height 109
click at [277, 219] on textarea "An authority responsible for a larger area would be too remote from some locali…" at bounding box center [342, 273] width 334 height 109
click at [351, 219] on textarea "An authority responsible for a larger area would be too remote from some locali…" at bounding box center [342, 273] width 334 height 109
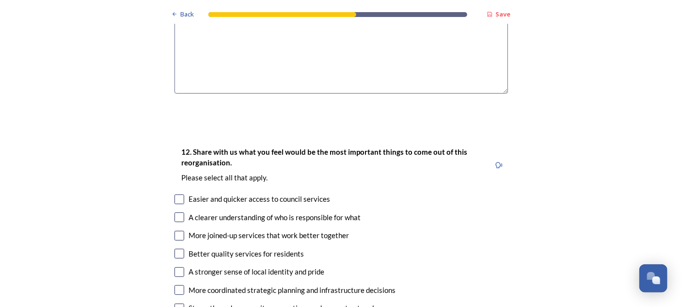
scroll to position [1698, 0]
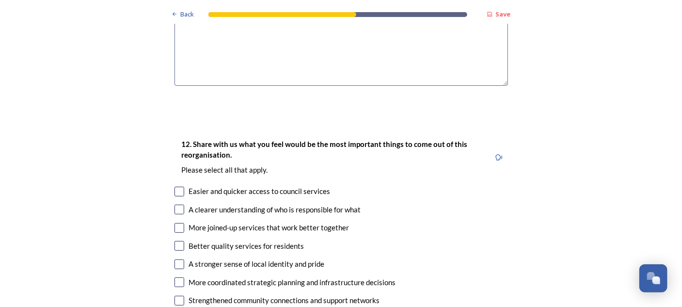
type textarea "An authority responsible for a larger area would be too remote from some locali…"
click at [179, 205] on input "checkbox" at bounding box center [180, 210] width 10 height 10
checkbox input "true"
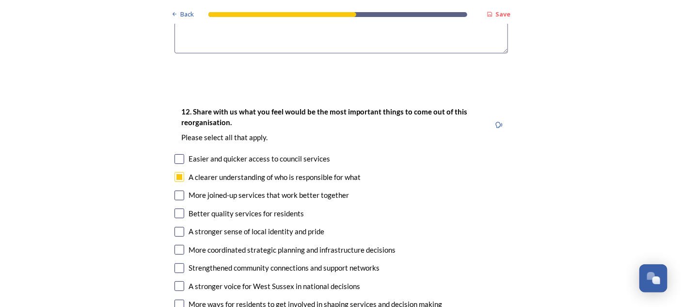
scroll to position [1746, 0]
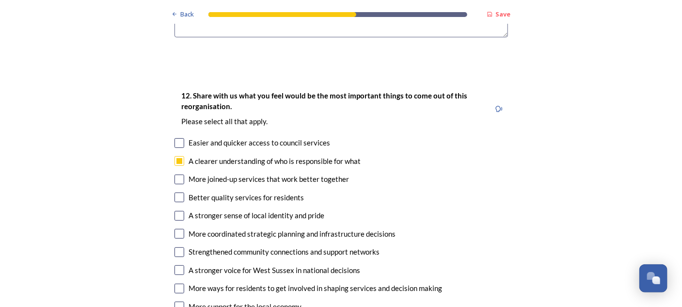
click at [177, 175] on input "checkbox" at bounding box center [180, 180] width 10 height 10
checkbox input "true"
click at [176, 229] on input "checkbox" at bounding box center [180, 234] width 10 height 10
checkbox input "true"
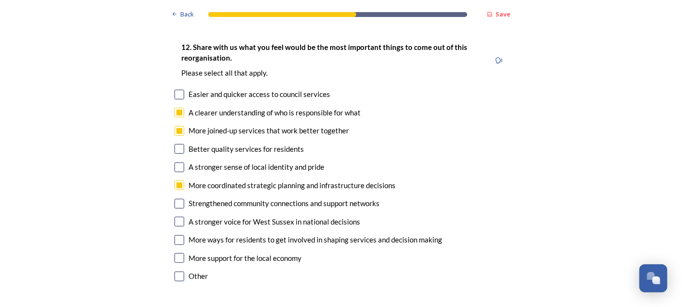
scroll to position [1843, 0]
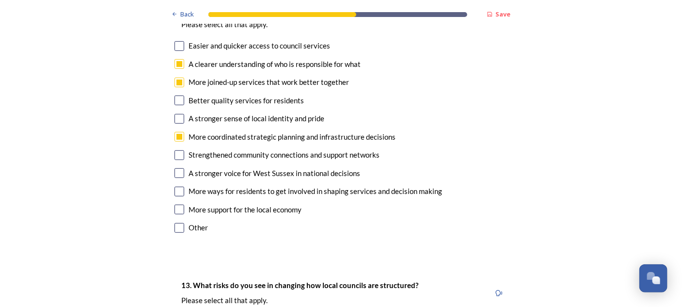
click at [178, 168] on input "checkbox" at bounding box center [180, 173] width 10 height 10
checkbox input "true"
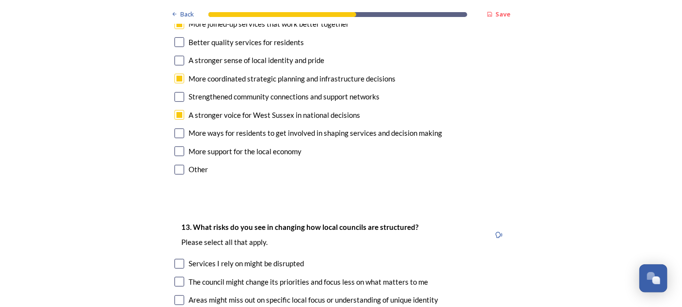
scroll to position [1940, 0]
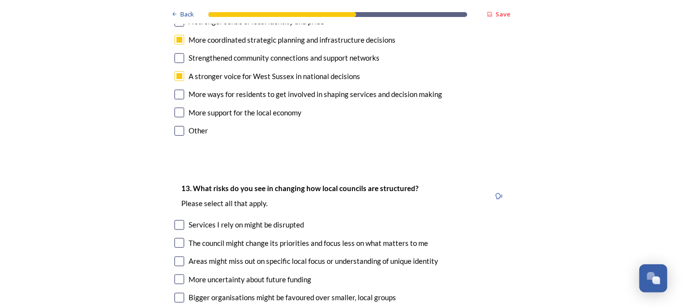
click at [177, 220] on input "checkbox" at bounding box center [180, 225] width 10 height 10
checkbox input "true"
click at [180, 238] on input "checkbox" at bounding box center [180, 243] width 10 height 10
checkbox input "true"
click at [175, 257] on input "checkbox" at bounding box center [180, 262] width 10 height 10
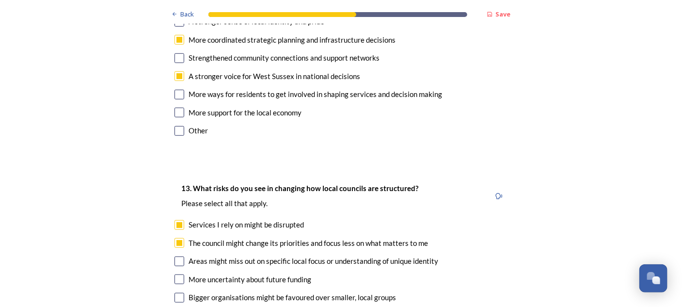
checkbox input "true"
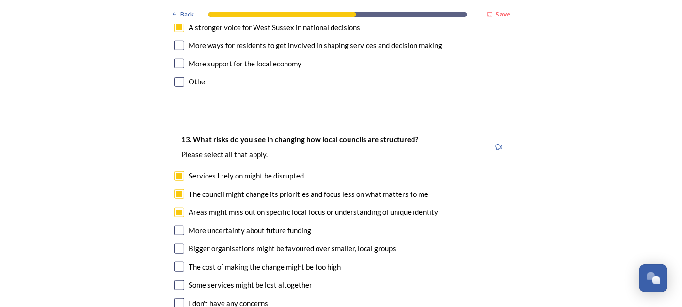
scroll to position [2037, 0]
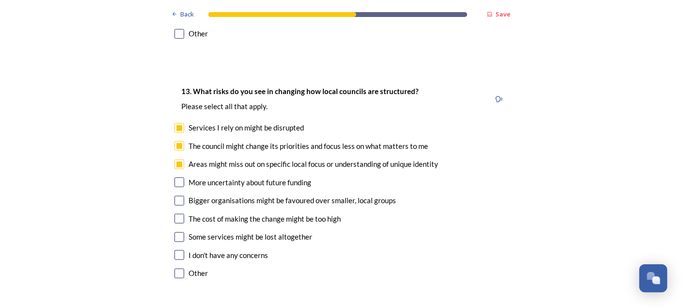
click at [175, 196] on input "checkbox" at bounding box center [180, 201] width 10 height 10
checkbox input "true"
click at [176, 214] on input "checkbox" at bounding box center [180, 219] width 10 height 10
checkbox input "true"
drag, startPoint x: 178, startPoint y: 188, endPoint x: 192, endPoint y: 184, distance: 14.6
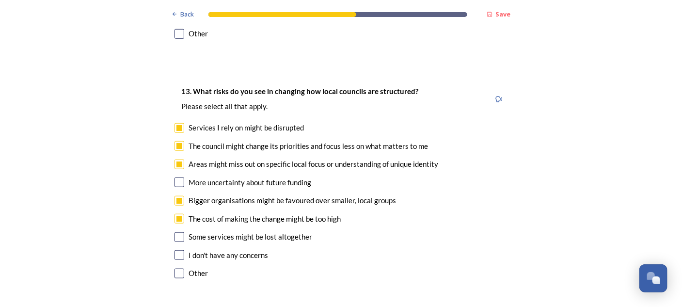
click at [178, 232] on input "checkbox" at bounding box center [180, 237] width 10 height 10
checkbox input "true"
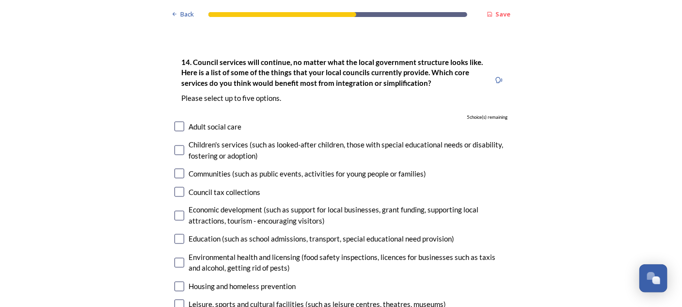
scroll to position [2328, 0]
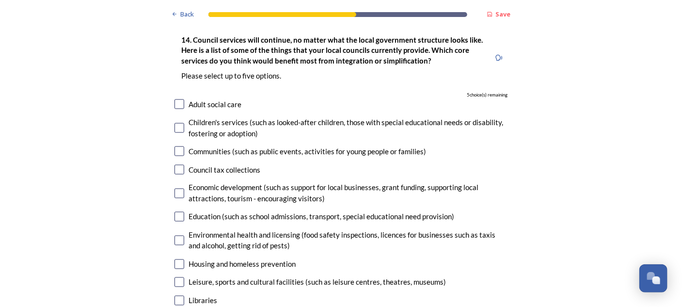
click at [176, 296] on input "checkbox" at bounding box center [180, 301] width 10 height 10
checkbox input "true"
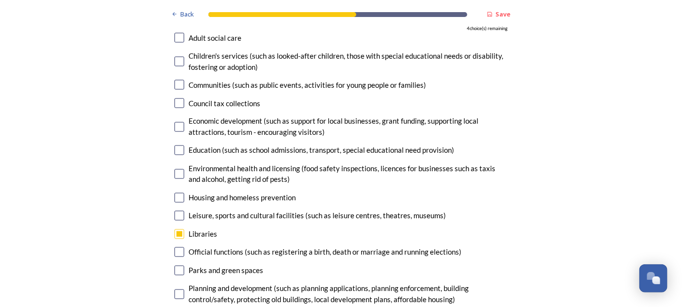
scroll to position [2425, 0]
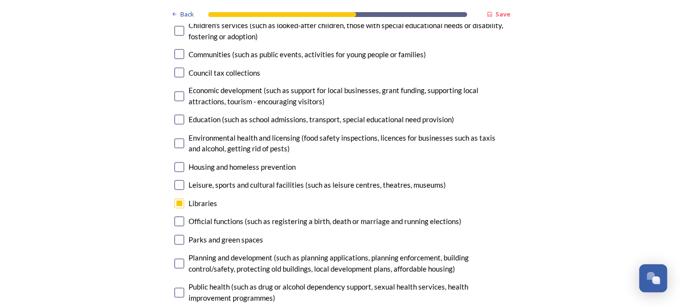
click at [175, 288] on input "checkbox" at bounding box center [180, 293] width 10 height 10
checkbox input "true"
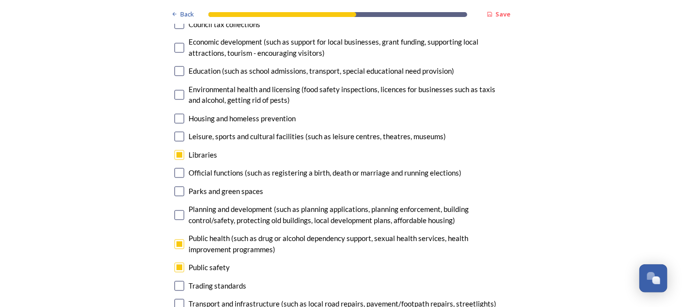
click at [178, 299] on input "checkbox" at bounding box center [180, 304] width 10 height 10
checkbox input "true"
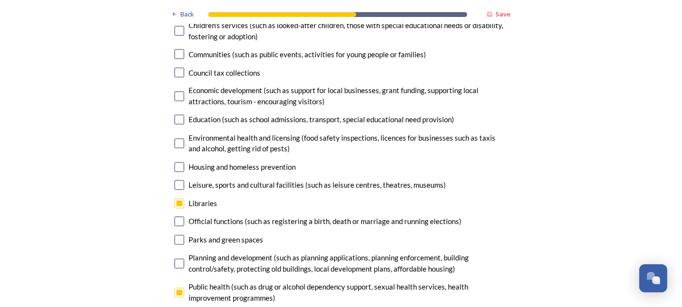
scroll to position [2377, 0]
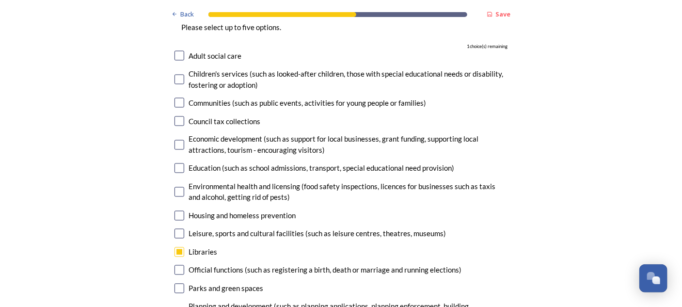
click at [175, 187] on input "checkbox" at bounding box center [180, 192] width 10 height 10
checkbox input "true"
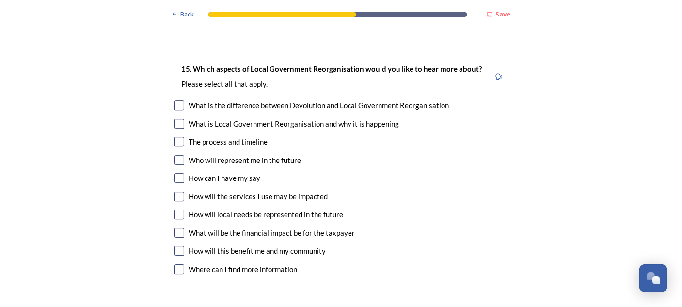
scroll to position [2813, 0]
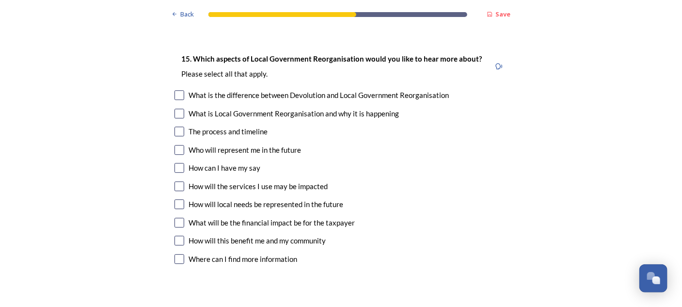
click at [175, 236] on input "checkbox" at bounding box center [180, 241] width 10 height 10
checkbox input "true"
click at [178, 109] on input "checkbox" at bounding box center [180, 114] width 10 height 10
checkbox input "true"
click at [175, 127] on input "checkbox" at bounding box center [180, 132] width 10 height 10
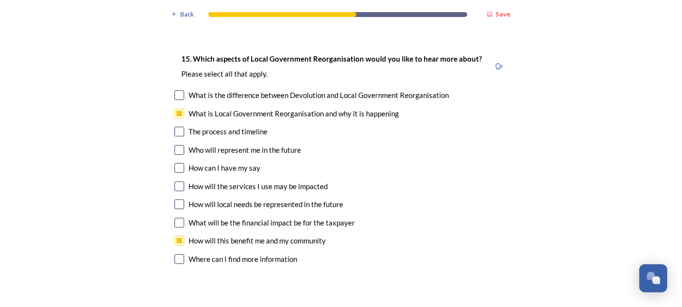
checkbox input "true"
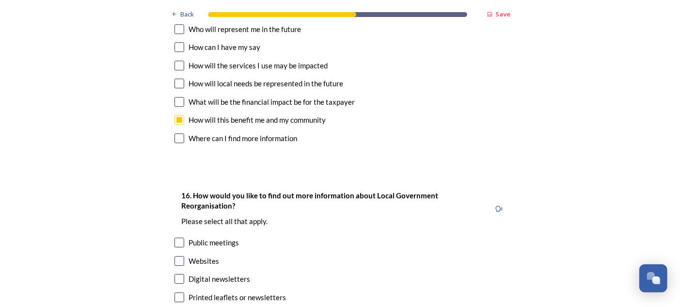
scroll to position [2959, 0]
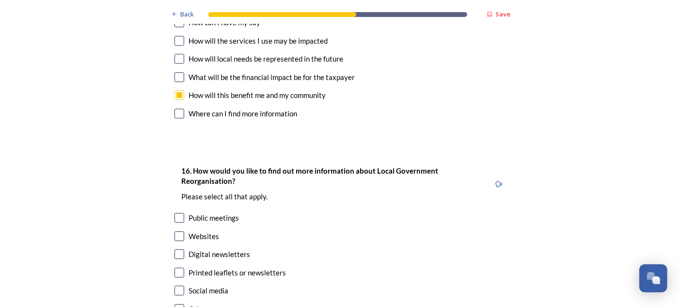
click at [177, 213] on input "checkbox" at bounding box center [180, 218] width 10 height 10
checkbox input "true"
click at [175, 268] on input "checkbox" at bounding box center [180, 273] width 10 height 10
checkbox input "true"
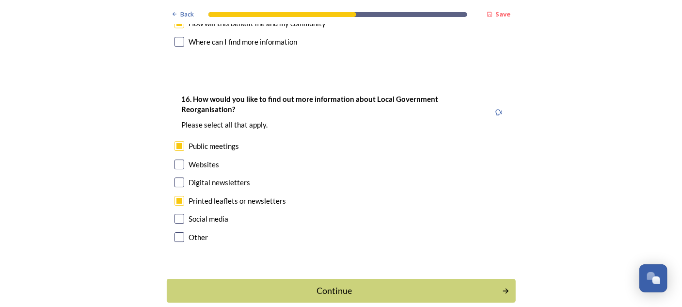
scroll to position [3031, 0]
click at [495, 284] on div "Continue" at bounding box center [334, 290] width 328 height 13
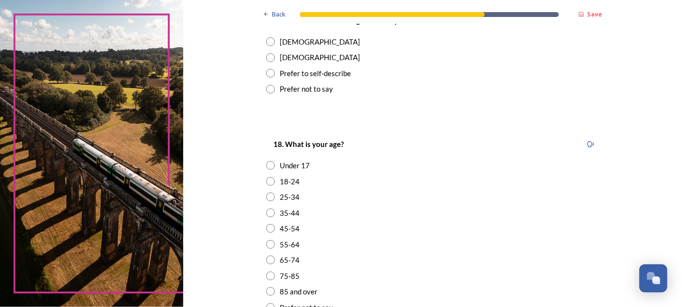
scroll to position [194, 0]
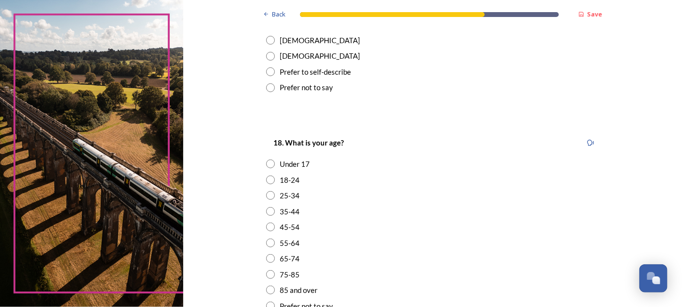
click at [266, 56] on input "radio" at bounding box center [270, 56] width 9 height 9
radio input "true"
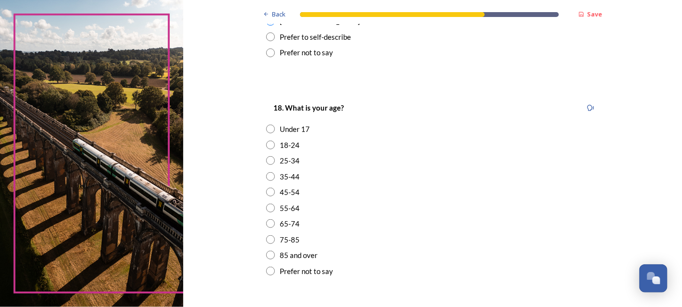
scroll to position [340, 0]
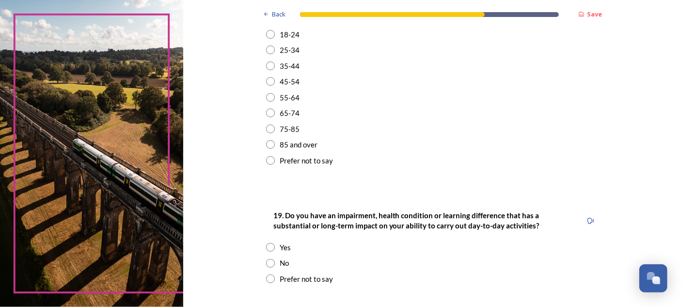
click at [267, 129] on input "radio" at bounding box center [270, 129] width 9 height 9
radio input "true"
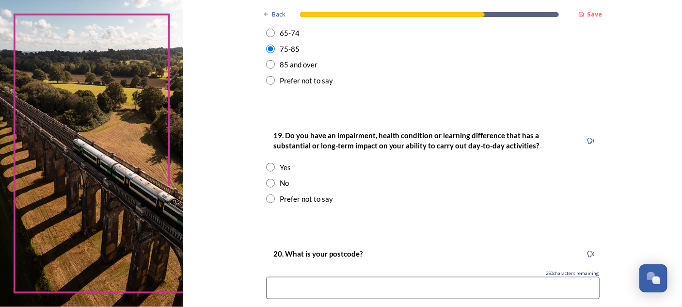
scroll to position [437, 0]
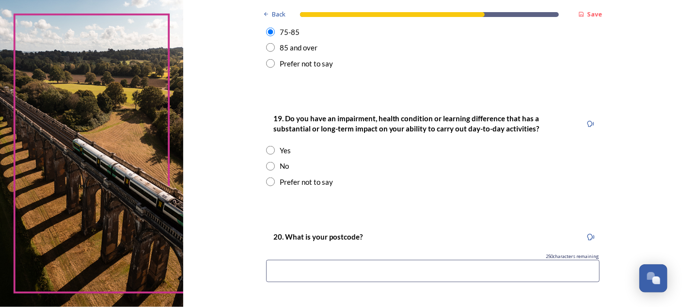
drag, startPoint x: 268, startPoint y: 165, endPoint x: 271, endPoint y: 160, distance: 6.5
click at [266, 164] on input "radio" at bounding box center [270, 166] width 9 height 9
radio input "true"
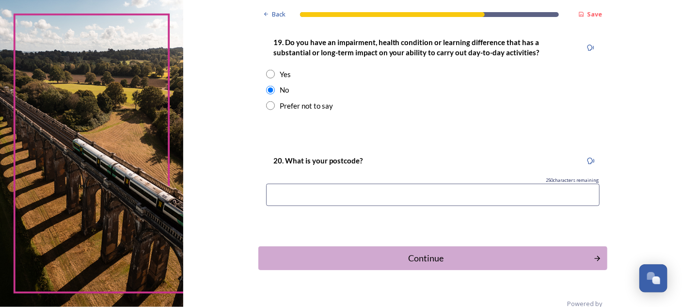
scroll to position [531, 0]
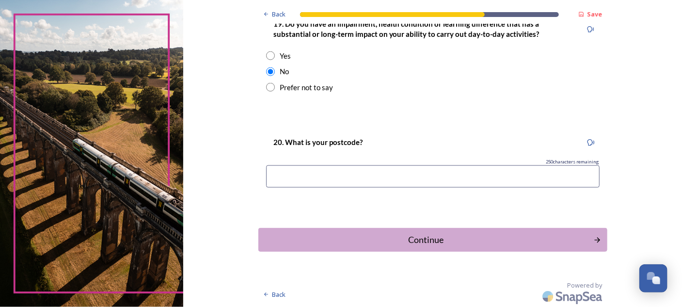
click at [282, 176] on input at bounding box center [433, 176] width 334 height 22
type input "PO19 8JG"
click at [430, 243] on div "Continue" at bounding box center [426, 239] width 328 height 13
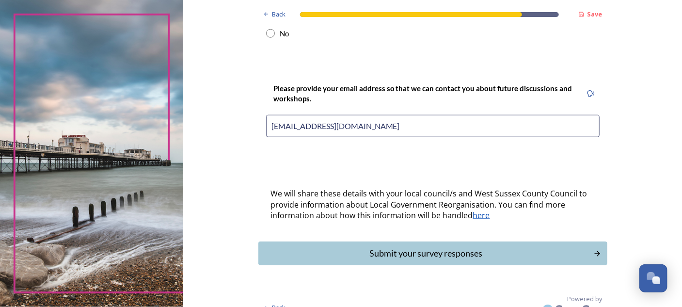
scroll to position [448, 0]
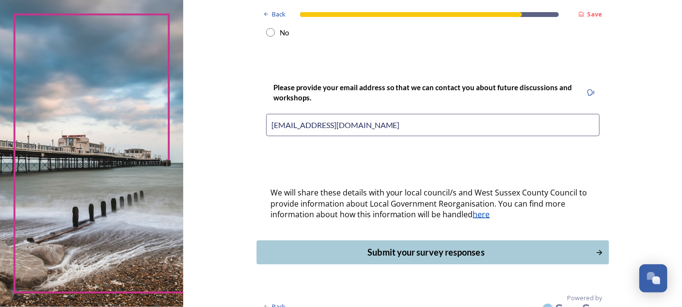
click at [478, 246] on div "Submit your survey responses" at bounding box center [426, 252] width 328 height 13
